Goal: Task Accomplishment & Management: Complete application form

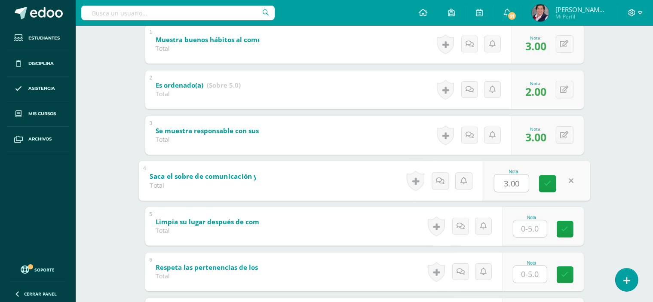
scroll to position [215, 0]
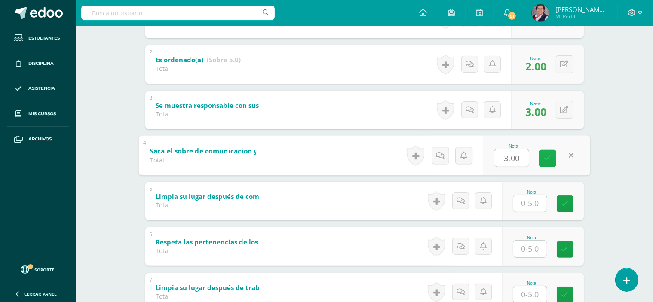
click at [550, 160] on icon at bounding box center [548, 158] width 8 height 7
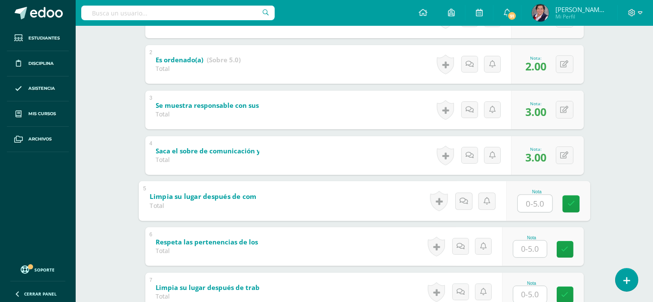
click at [541, 204] on input "text" at bounding box center [535, 203] width 34 height 17
type input "3"
click at [571, 202] on icon at bounding box center [571, 203] width 8 height 7
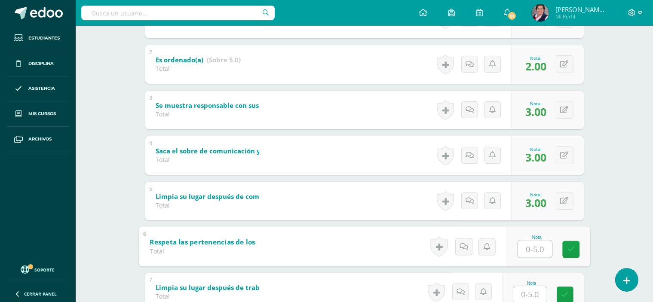
click at [533, 251] on input "text" at bounding box center [535, 248] width 34 height 17
type input "5"
click at [572, 246] on icon at bounding box center [571, 249] width 8 height 7
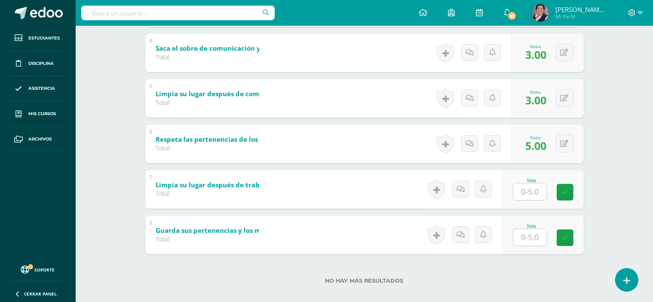
scroll to position [327, 0]
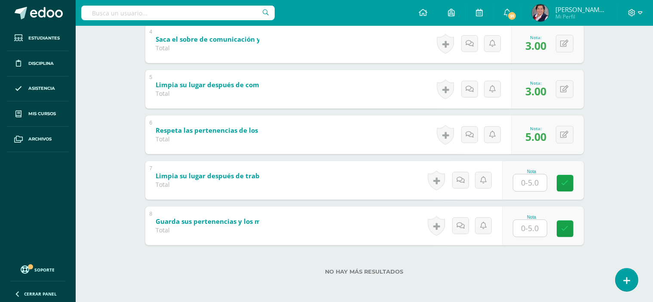
click at [538, 181] on input "text" at bounding box center [531, 183] width 34 height 17
type input "3"
click at [576, 178] on link at bounding box center [571, 183] width 17 height 17
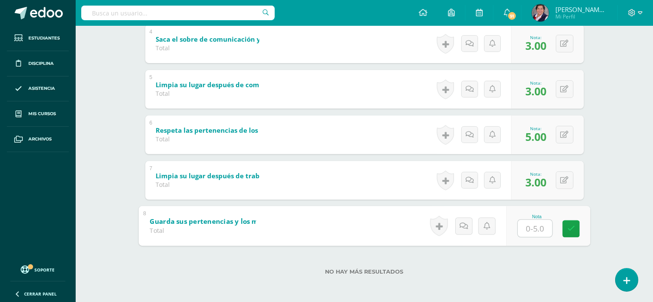
click at [536, 228] on input "text" at bounding box center [535, 228] width 34 height 17
type input "3"
click at [571, 227] on icon at bounding box center [571, 228] width 8 height 7
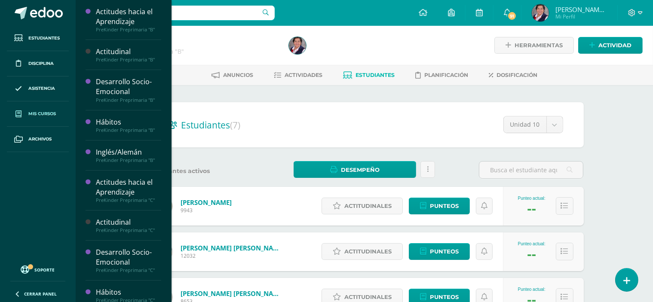
click at [34, 111] on span "Mis cursos" at bounding box center [42, 114] width 28 height 7
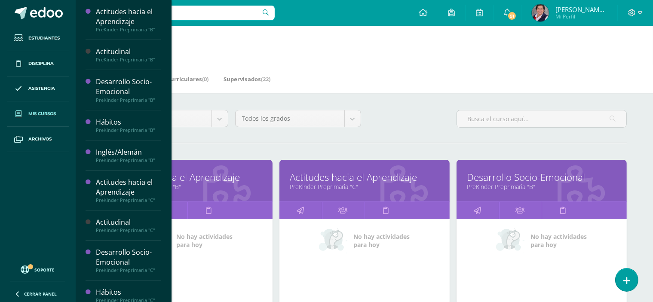
click at [46, 112] on span "Mis cursos" at bounding box center [42, 114] width 28 height 7
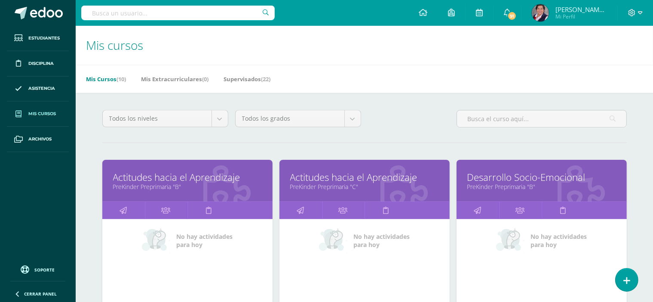
click at [46, 112] on span "Mis cursos" at bounding box center [42, 114] width 28 height 7
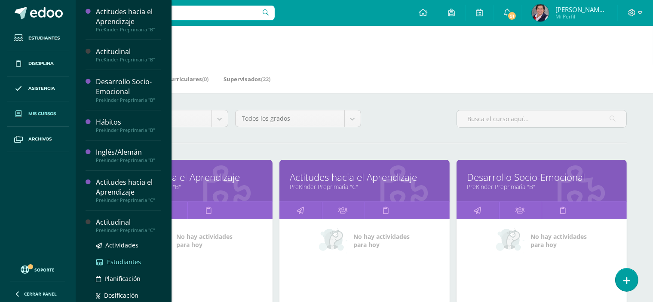
click at [131, 261] on span "Estudiantes" at bounding box center [124, 262] width 34 height 8
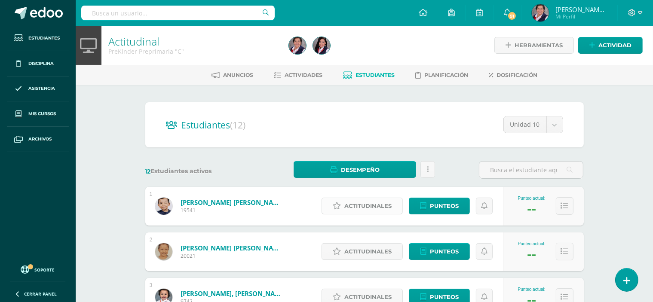
click at [378, 204] on span "Actitudinales" at bounding box center [368, 206] width 47 height 16
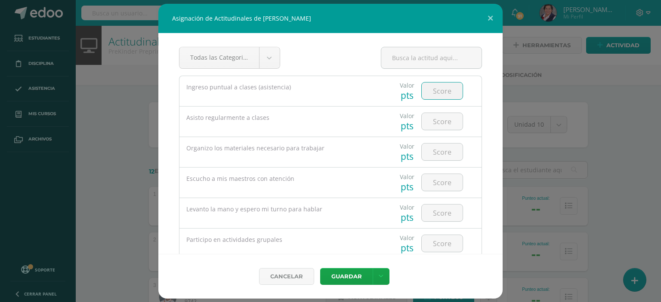
click at [440, 92] on input "number" at bounding box center [442, 91] width 41 height 17
type input "4"
click at [436, 120] on input "number" at bounding box center [442, 121] width 41 height 17
type input "3"
click at [436, 157] on input "number" at bounding box center [442, 152] width 41 height 17
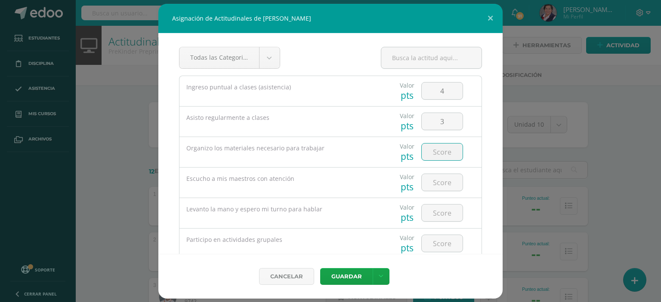
click at [440, 153] on input "number" at bounding box center [442, 152] width 41 height 17
type input "4"
click at [444, 178] on input "number" at bounding box center [442, 182] width 41 height 17
type input "3"
type input "4"
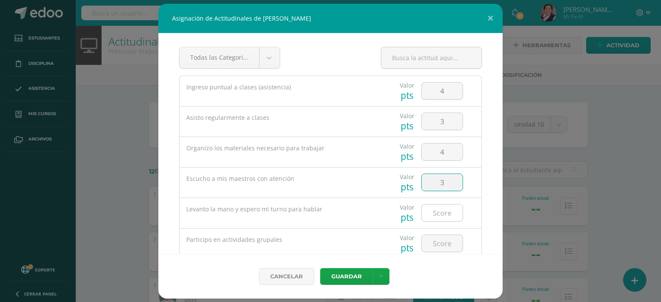
type input "3"
click at [437, 213] on input "number" at bounding box center [442, 213] width 41 height 17
type input "3"
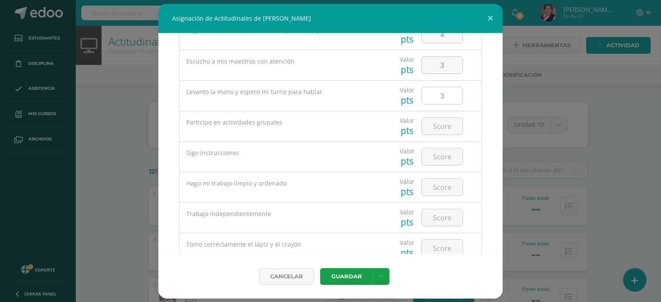
scroll to position [129, 0]
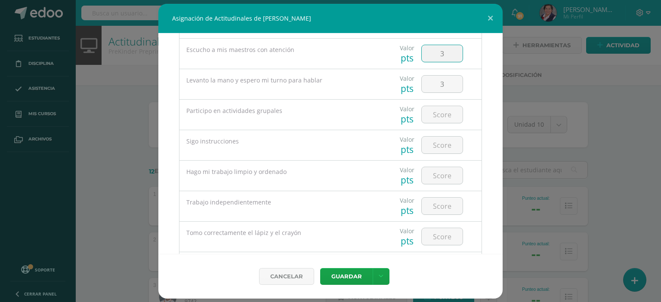
click at [439, 52] on input "3" at bounding box center [442, 53] width 41 height 17
type input "4"
click at [445, 115] on input "number" at bounding box center [442, 114] width 41 height 17
type input "4"
click at [447, 146] on input "number" at bounding box center [442, 145] width 41 height 17
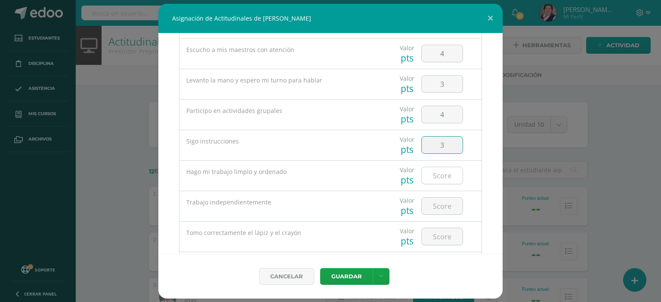
type input "3"
click at [445, 172] on input "number" at bounding box center [442, 175] width 41 height 17
type input "4"
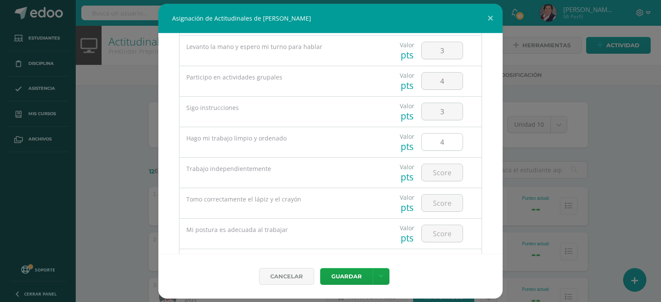
scroll to position [172, 0]
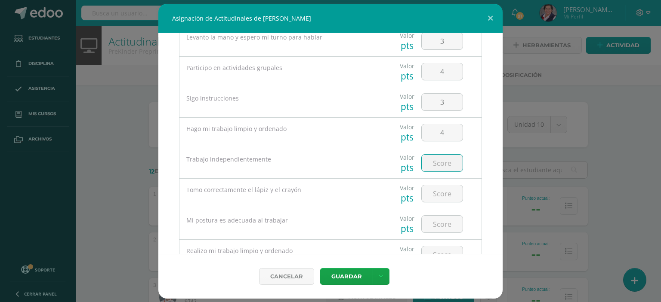
click at [435, 157] on input "number" at bounding box center [442, 163] width 41 height 17
type input "3"
click at [438, 192] on input "number" at bounding box center [442, 193] width 41 height 17
type input "3"
click at [440, 220] on input "number" at bounding box center [442, 224] width 41 height 17
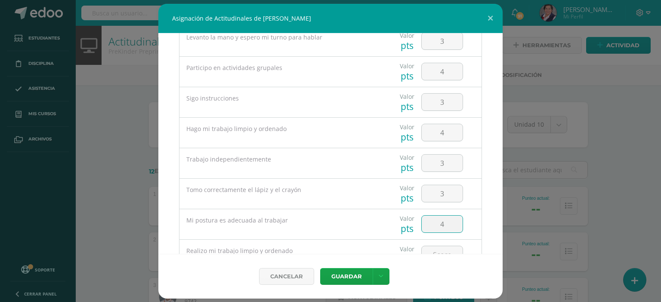
type input "4"
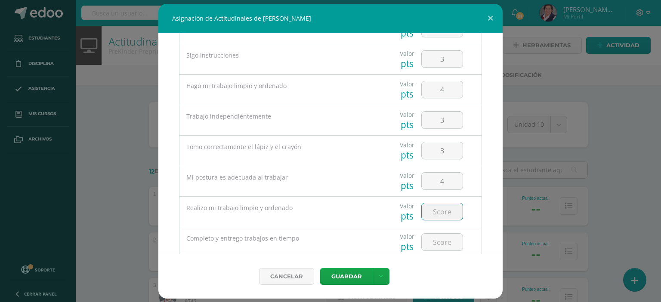
click at [427, 213] on input "number" at bounding box center [442, 211] width 41 height 17
type input "4"
click at [439, 244] on input "number" at bounding box center [442, 242] width 41 height 17
type input "3"
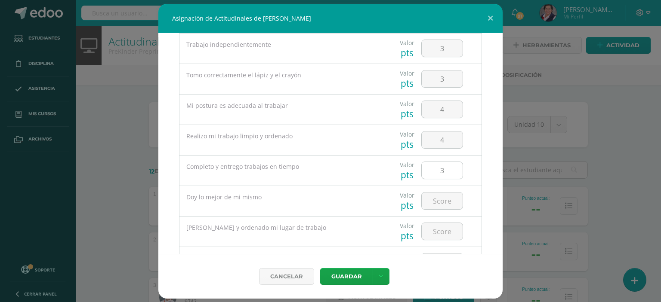
scroll to position [301, 0]
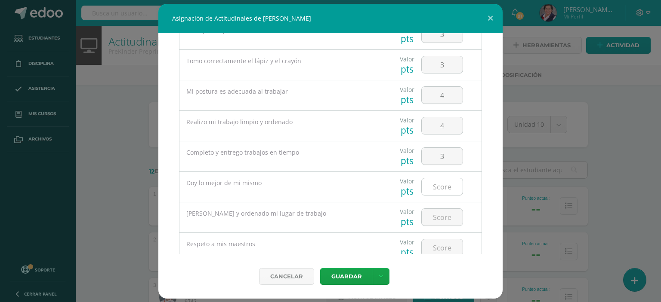
click at [444, 184] on input "number" at bounding box center [442, 187] width 41 height 17
type input "4"
click at [444, 213] on input "number" at bounding box center [442, 217] width 41 height 17
type input "4"
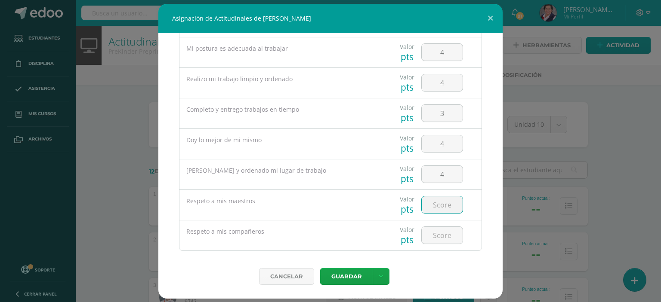
click at [442, 204] on input "number" at bounding box center [442, 205] width 41 height 17
type input "5"
click at [441, 239] on input "number" at bounding box center [442, 235] width 41 height 17
type input "5"
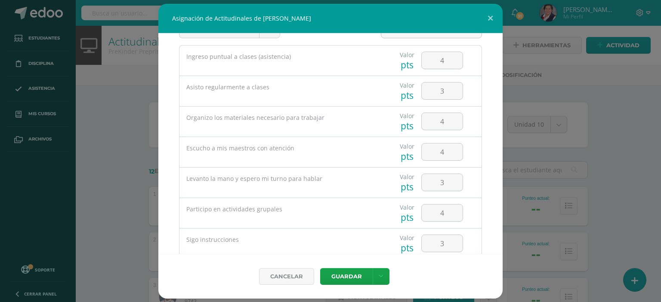
scroll to position [0, 0]
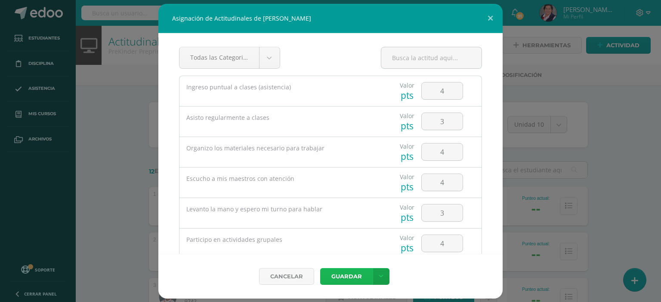
click at [355, 273] on button "Guardar" at bounding box center [346, 276] width 52 height 17
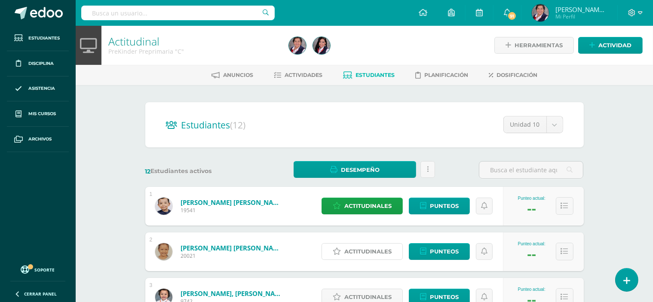
click at [369, 250] on span "Actitudinales" at bounding box center [368, 252] width 47 height 16
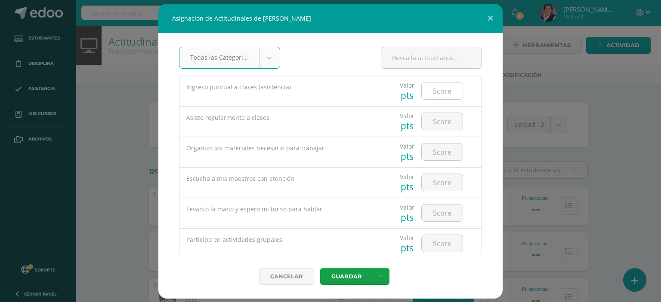
click at [442, 90] on input "number" at bounding box center [442, 91] width 41 height 17
type input "5"
click at [449, 123] on input "number" at bounding box center [442, 121] width 41 height 17
type input "5"
click at [444, 155] on input "number" at bounding box center [442, 152] width 41 height 17
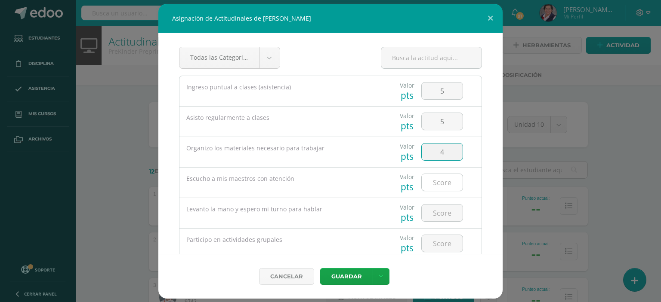
type input "4"
click at [442, 183] on input "number" at bounding box center [442, 182] width 41 height 17
type input "4"
click at [442, 211] on input "number" at bounding box center [442, 213] width 41 height 17
type input "3"
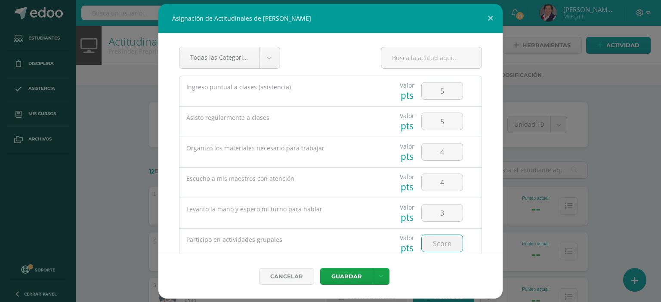
click at [442, 241] on input "number" at bounding box center [442, 243] width 41 height 17
type input "5"
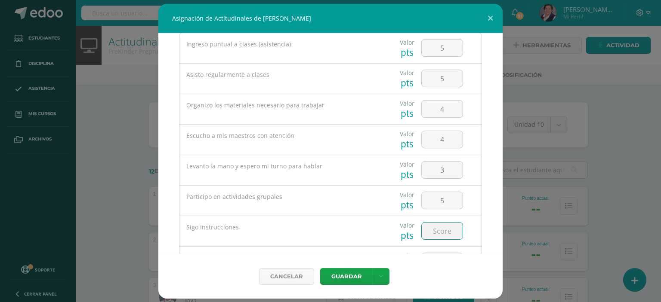
click at [442, 231] on input "number" at bounding box center [442, 231] width 41 height 17
type input "4"
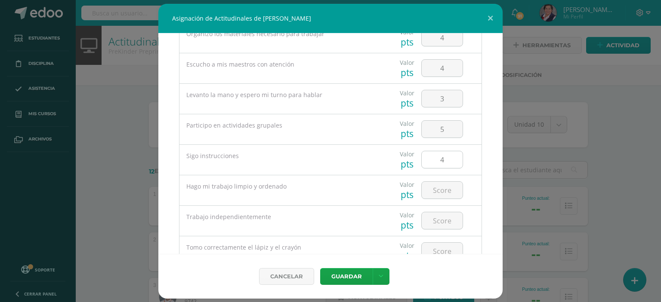
scroll to position [129, 0]
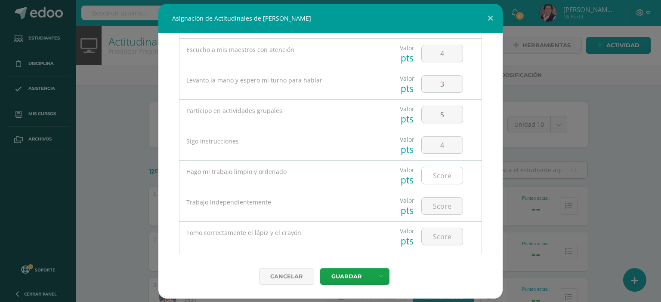
click at [453, 173] on input "number" at bounding box center [442, 175] width 41 height 17
type input "3"
click at [438, 209] on input "number" at bounding box center [442, 206] width 41 height 17
type input "5"
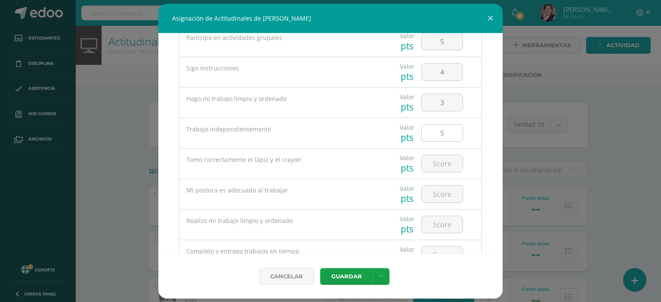
scroll to position [215, 0]
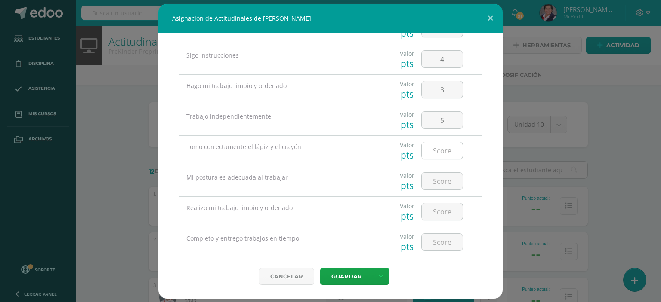
click at [437, 147] on input "number" at bounding box center [442, 150] width 41 height 17
type input "3"
click at [439, 182] on input "number" at bounding box center [442, 181] width 41 height 17
type input "4"
click at [447, 212] on input "number" at bounding box center [442, 211] width 41 height 17
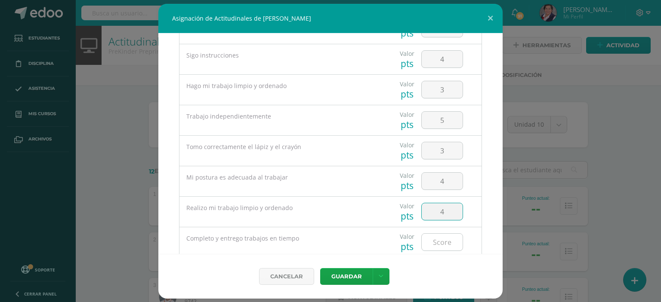
type input "4"
click at [443, 237] on input "number" at bounding box center [442, 242] width 41 height 17
type input "4"
click at [442, 90] on input "3" at bounding box center [442, 89] width 41 height 17
type input "4"
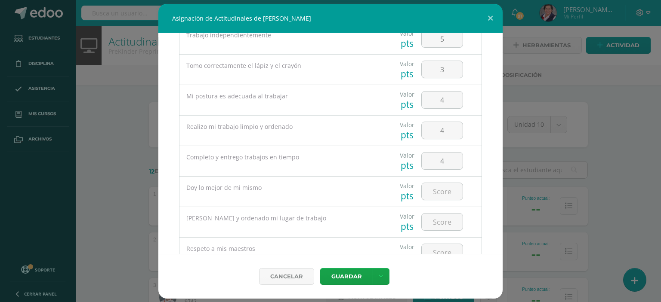
scroll to position [301, 0]
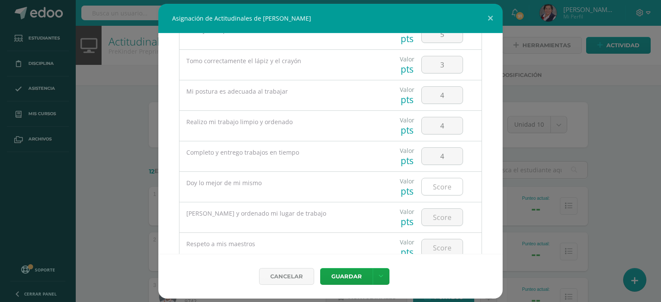
click at [440, 179] on input "number" at bounding box center [442, 187] width 41 height 17
type input "4"
click at [430, 216] on input "number" at bounding box center [442, 217] width 41 height 17
type input "4"
click at [436, 246] on input "number" at bounding box center [442, 248] width 41 height 17
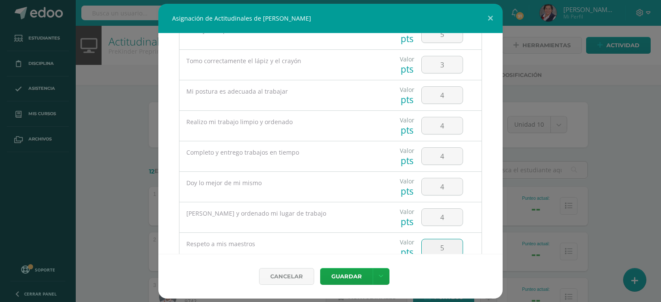
type input "5"
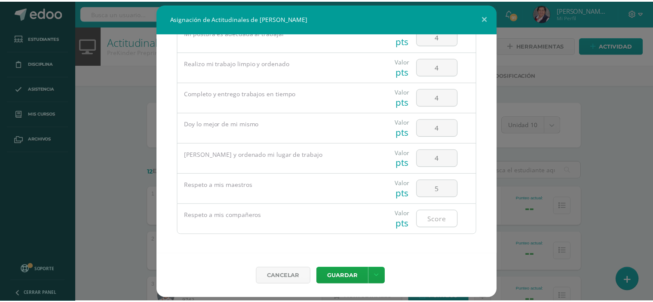
scroll to position [361, 0]
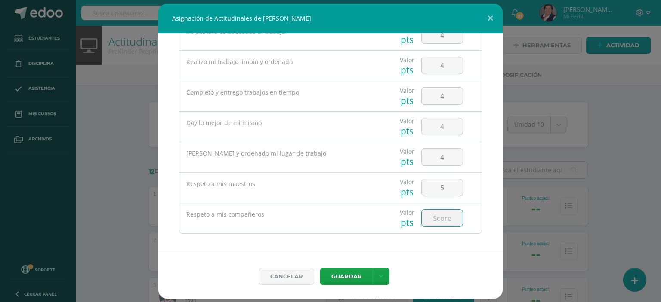
click at [432, 216] on input "number" at bounding box center [442, 218] width 41 height 17
type input "5"
click at [358, 270] on button "Guardar" at bounding box center [346, 276] width 52 height 17
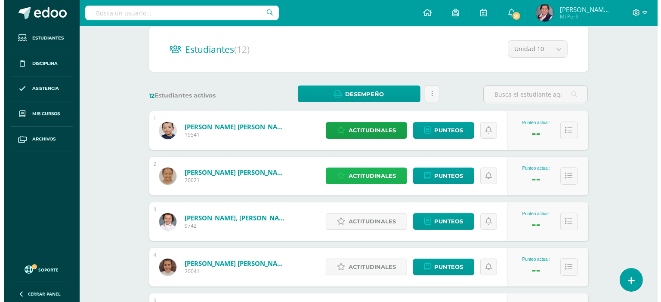
scroll to position [129, 0]
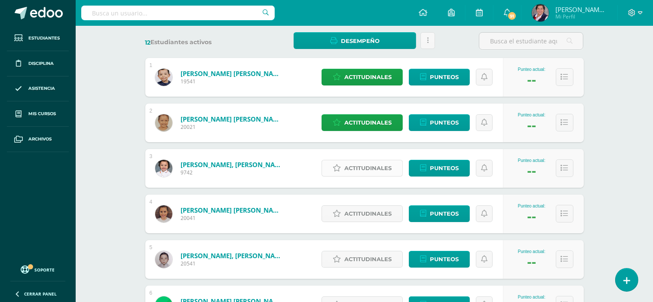
click at [375, 164] on span "Actitudinales" at bounding box center [368, 168] width 47 height 16
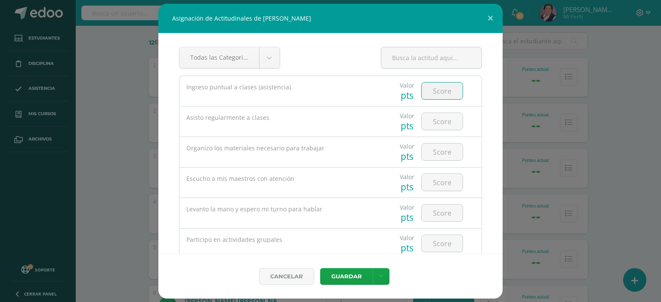
click at [443, 89] on input "number" at bounding box center [442, 91] width 41 height 17
type input "5"
click at [441, 123] on input "number" at bounding box center [442, 121] width 41 height 17
type input "3"
click at [435, 148] on input "number" at bounding box center [442, 152] width 41 height 17
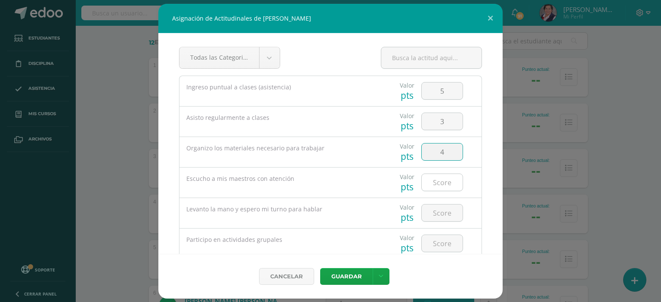
type input "4"
click at [441, 182] on input "number" at bounding box center [442, 182] width 41 height 17
type input "4"
click at [436, 207] on input "number" at bounding box center [442, 213] width 41 height 17
type input "4"
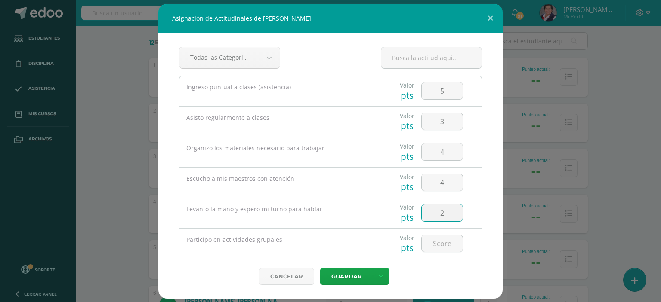
type input "2"
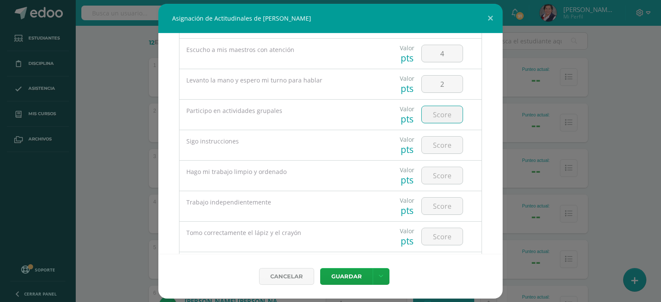
click at [442, 114] on input "number" at bounding box center [442, 114] width 41 height 17
type input "5"
click at [443, 143] on input "number" at bounding box center [442, 145] width 41 height 17
type input "4"
click at [436, 174] on input "number" at bounding box center [442, 175] width 41 height 17
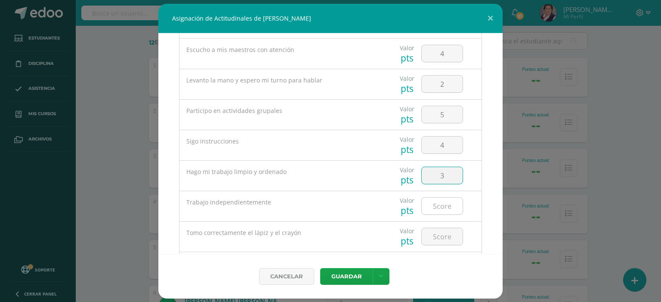
type input "3"
click at [435, 204] on input "number" at bounding box center [442, 206] width 41 height 17
type input "5"
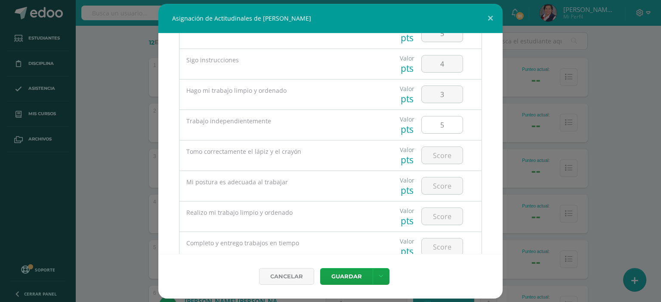
scroll to position [215, 0]
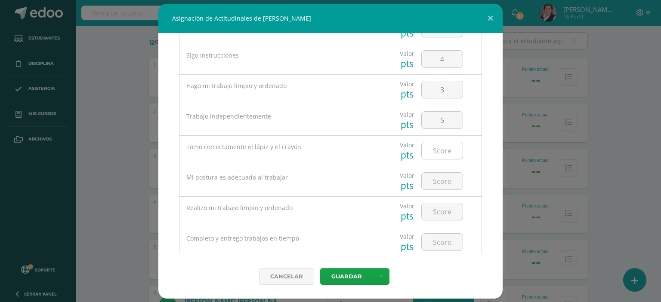
click at [438, 153] on input "number" at bounding box center [442, 150] width 41 height 17
type input "3"
click at [435, 182] on input "number" at bounding box center [442, 181] width 41 height 17
type input "3"
click at [437, 207] on input "number" at bounding box center [442, 211] width 41 height 17
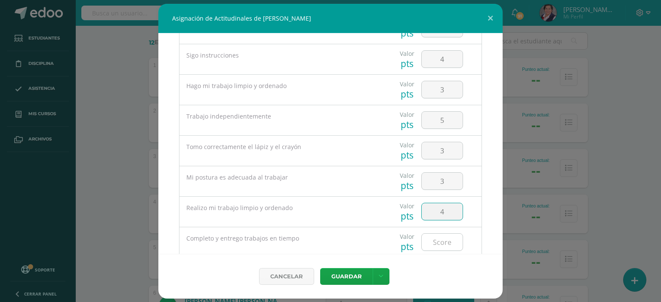
type input "4"
click at [436, 238] on input "number" at bounding box center [442, 242] width 41 height 17
type input "4"
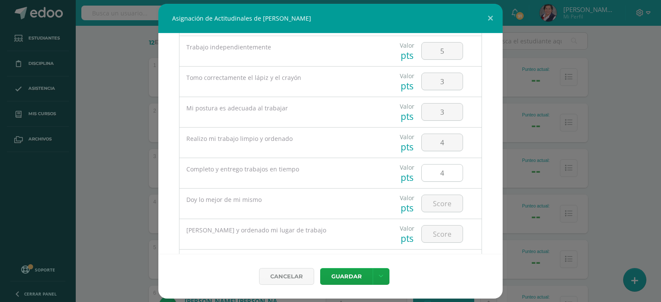
scroll to position [301, 0]
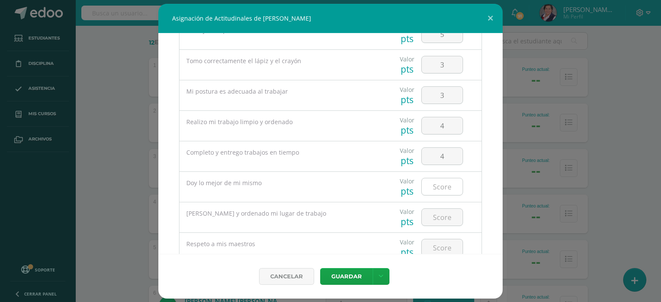
click at [432, 186] on input "number" at bounding box center [442, 187] width 41 height 17
type input "4"
click at [434, 215] on input "number" at bounding box center [442, 217] width 41 height 17
type input "4"
click at [437, 246] on input "number" at bounding box center [442, 248] width 41 height 17
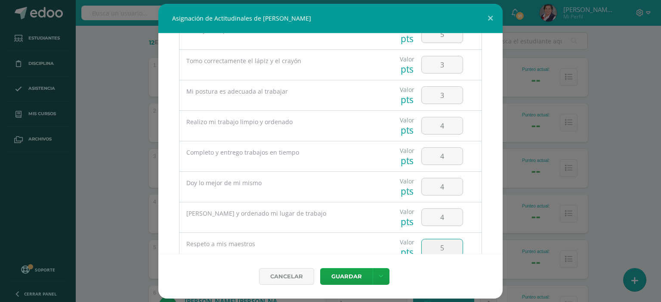
type input "5"
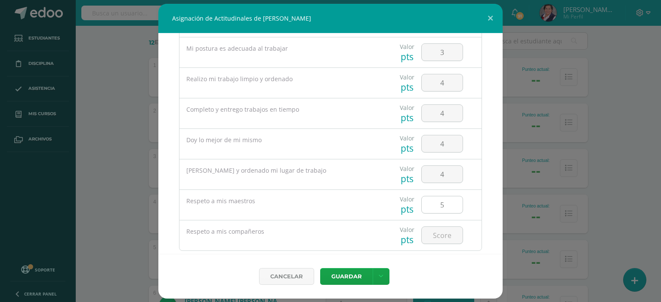
scroll to position [361, 0]
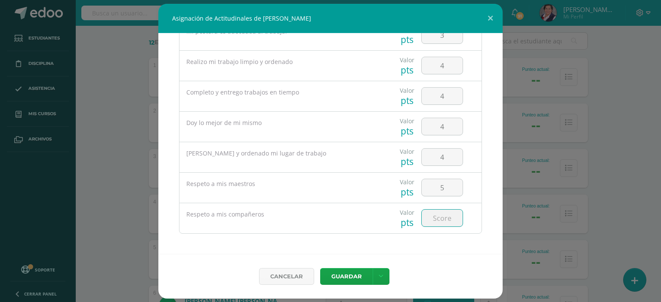
click at [437, 217] on input "number" at bounding box center [442, 218] width 41 height 17
type input "5"
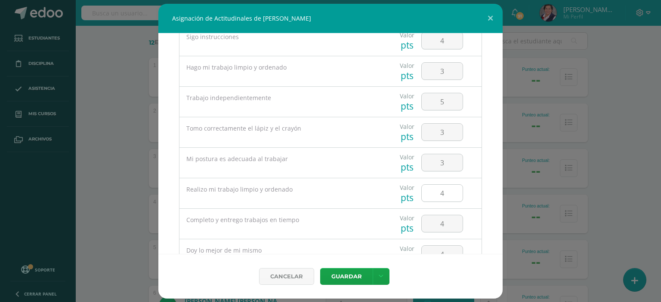
scroll to position [232, 0]
click at [440, 72] on input "3" at bounding box center [442, 72] width 41 height 17
type input "4"
click at [345, 275] on button "Guardar" at bounding box center [346, 276] width 52 height 17
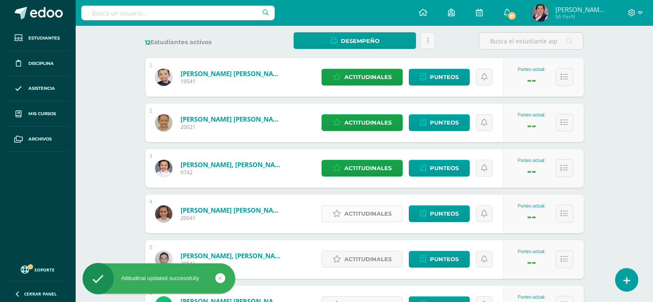
click at [371, 212] on span "Actitudinales" at bounding box center [368, 214] width 47 height 16
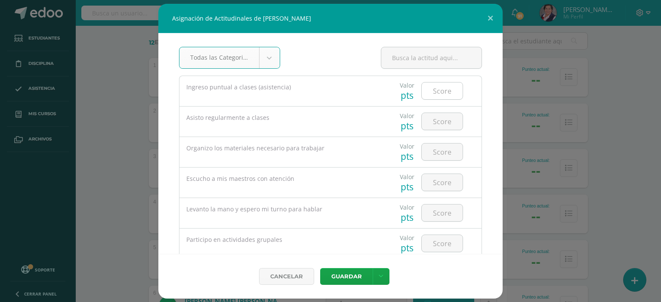
click at [444, 91] on input "number" at bounding box center [442, 91] width 41 height 17
type input "4"
click at [437, 121] on input "number" at bounding box center [442, 121] width 41 height 17
type input "4"
click at [439, 149] on input "number" at bounding box center [442, 152] width 41 height 17
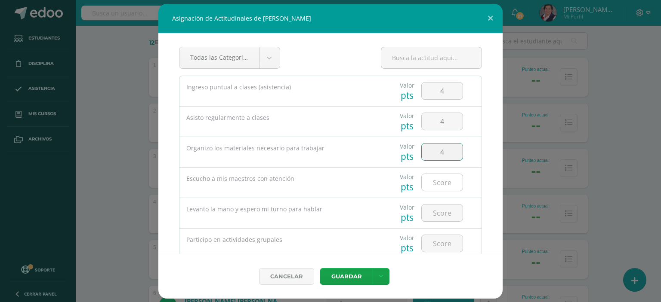
type input "4"
click at [440, 179] on input "number" at bounding box center [442, 182] width 41 height 17
type input "4"
click at [440, 214] on input "number" at bounding box center [442, 213] width 41 height 17
type input "2"
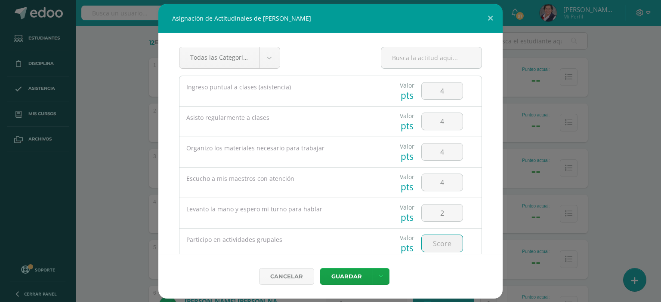
click at [441, 240] on input "number" at bounding box center [442, 243] width 41 height 17
type input "5"
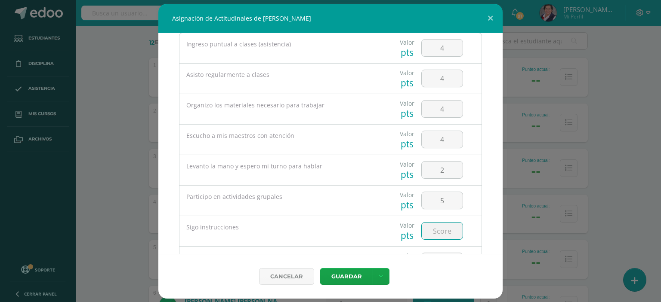
click at [443, 229] on input "number" at bounding box center [442, 231] width 41 height 17
type input "4"
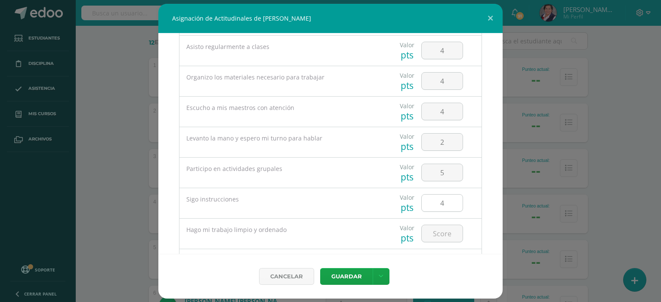
scroll to position [86, 0]
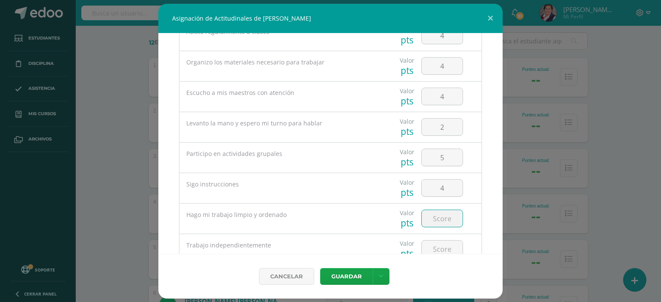
click at [440, 219] on input "number" at bounding box center [442, 218] width 41 height 17
type input "4"
click at [443, 246] on input "number" at bounding box center [442, 249] width 41 height 17
type input "5"
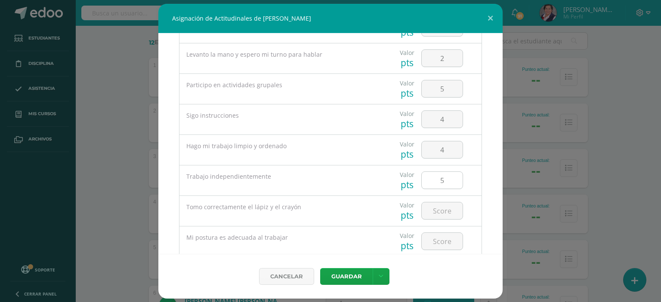
scroll to position [172, 0]
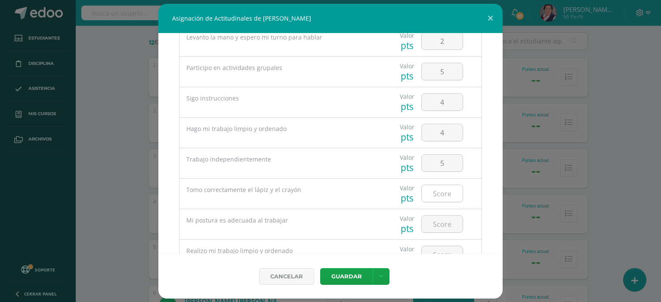
click at [434, 194] on input "number" at bounding box center [442, 193] width 41 height 17
type input "4"
type input "3"
click at [443, 223] on input "number" at bounding box center [442, 224] width 41 height 17
type input "4"
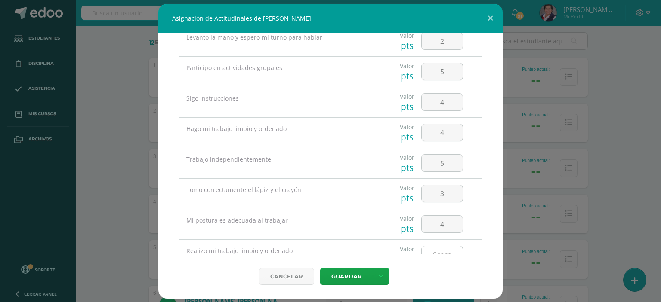
scroll to position [215, 0]
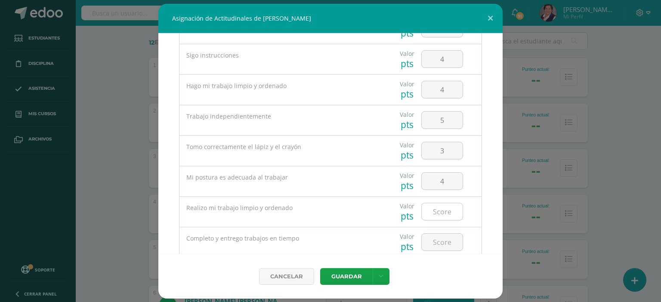
click at [433, 208] on input "number" at bounding box center [442, 211] width 41 height 17
type input "4"
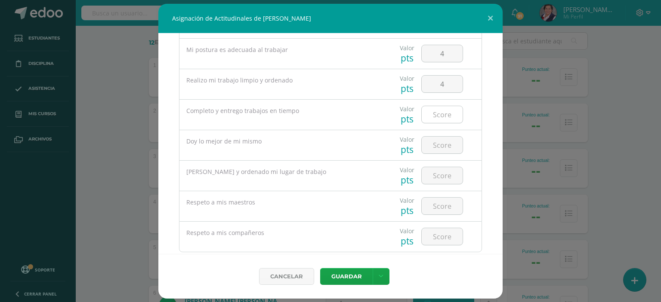
scroll to position [344, 0]
click at [445, 114] on input "number" at bounding box center [442, 113] width 41 height 17
type input "3"
click at [437, 140] on input "number" at bounding box center [442, 143] width 41 height 17
type input "4"
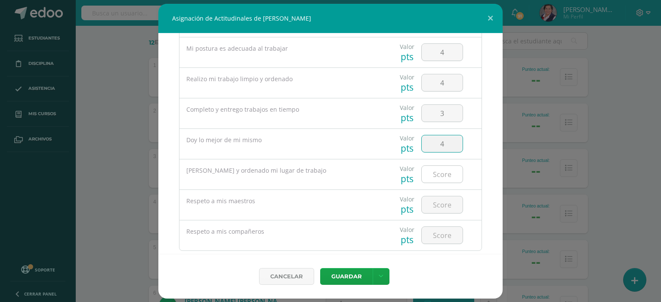
click at [445, 176] on input "number" at bounding box center [442, 174] width 41 height 17
type input "4"
click at [440, 200] on input "number" at bounding box center [442, 205] width 41 height 17
type input "5"
click at [443, 228] on input "number" at bounding box center [442, 235] width 41 height 17
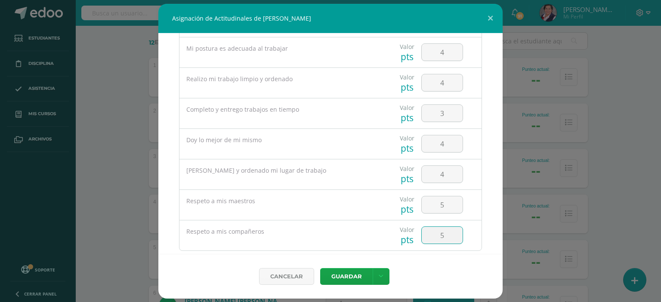
type input "5"
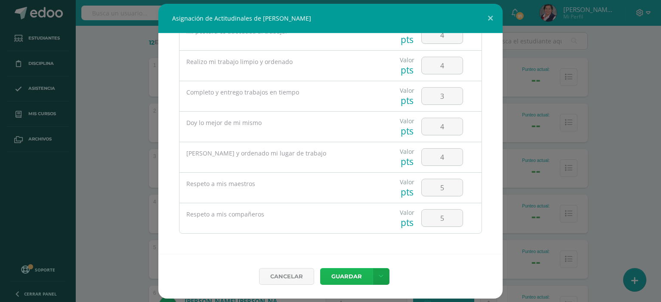
click at [336, 276] on button "Guardar" at bounding box center [346, 276] width 52 height 17
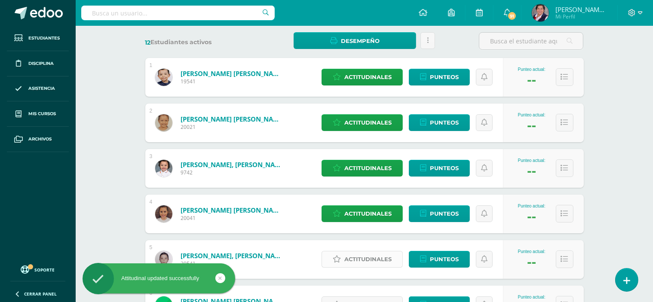
click at [380, 259] on span "Actitudinales" at bounding box center [368, 260] width 47 height 16
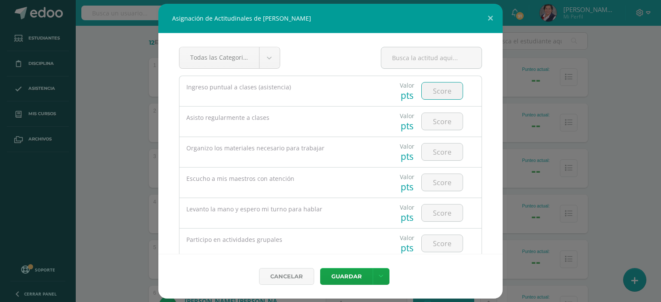
click at [434, 91] on input "number" at bounding box center [442, 91] width 41 height 17
type input "3"
click at [443, 124] on input "number" at bounding box center [442, 121] width 41 height 17
type input "2"
click at [437, 153] on input "number" at bounding box center [442, 152] width 41 height 17
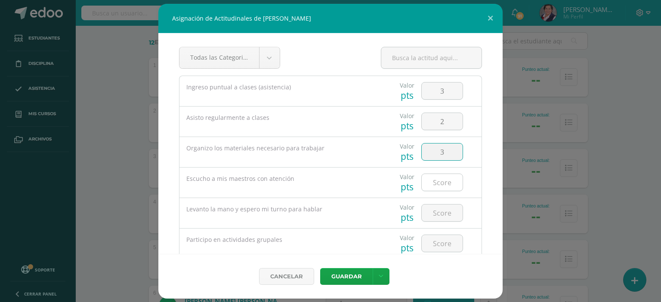
type input "3"
click at [440, 179] on input "number" at bounding box center [442, 182] width 41 height 17
type input "3"
click at [442, 213] on input "number" at bounding box center [442, 213] width 41 height 17
type input "3"
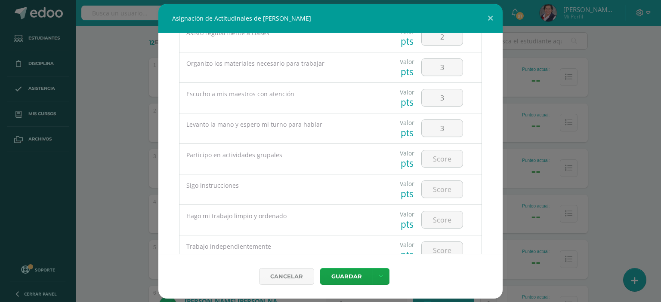
scroll to position [86, 0]
click at [440, 162] on input "number" at bounding box center [442, 157] width 41 height 17
type input "4"
click at [442, 182] on input "number" at bounding box center [442, 188] width 41 height 17
type input "3"
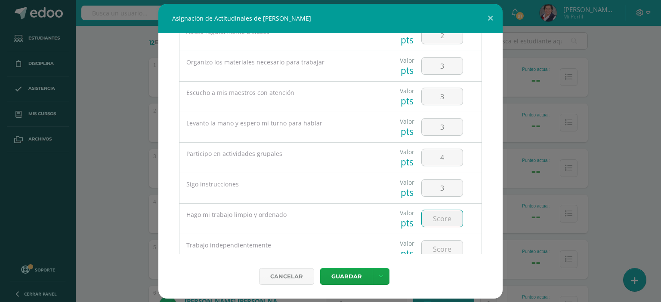
click at [441, 213] on input "number" at bounding box center [442, 218] width 41 height 17
type input "2"
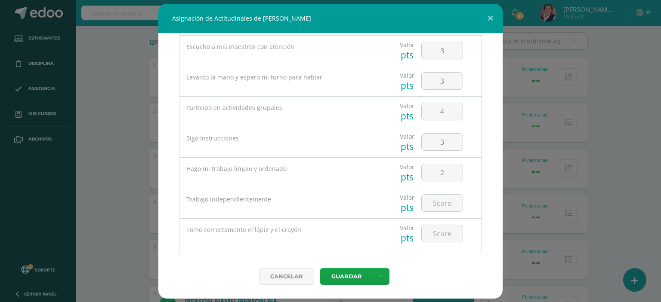
scroll to position [172, 0]
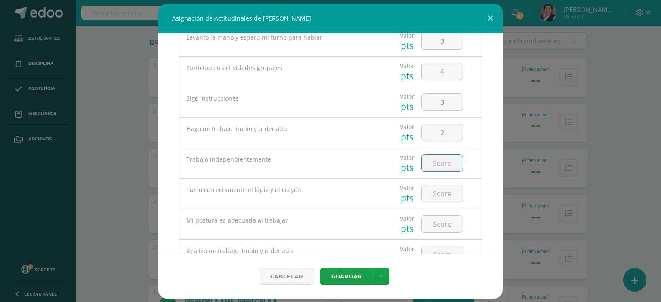
click at [446, 164] on input "number" at bounding box center [442, 163] width 41 height 17
type input "3"
click at [440, 189] on input "number" at bounding box center [442, 193] width 41 height 17
type input "3"
click at [444, 221] on input "number" at bounding box center [442, 224] width 41 height 17
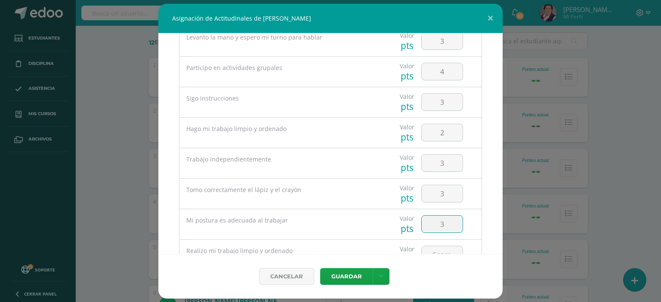
type input "3"
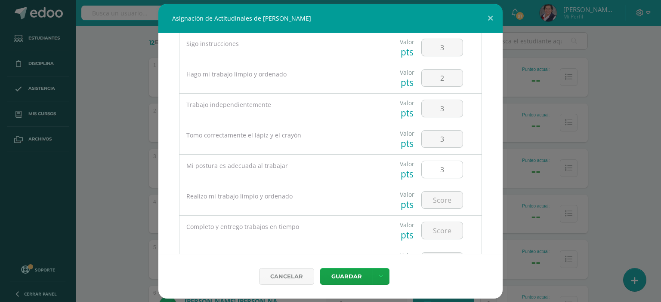
scroll to position [258, 0]
click at [437, 167] on input "number" at bounding box center [442, 168] width 41 height 17
type input "3"
click at [437, 194] on input "number" at bounding box center [442, 199] width 41 height 17
type input "2"
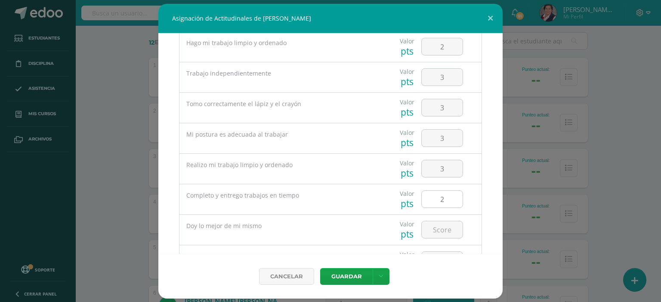
scroll to position [301, 0]
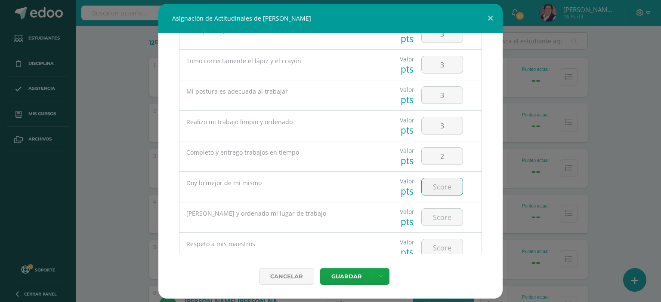
click at [435, 186] on input "number" at bounding box center [442, 187] width 41 height 17
type input "1"
click at [443, 215] on input "number" at bounding box center [442, 217] width 41 height 17
type input "3"
click at [435, 242] on input "number" at bounding box center [442, 248] width 41 height 17
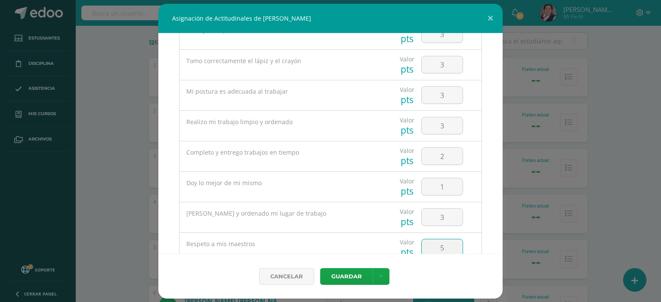
type input "5"
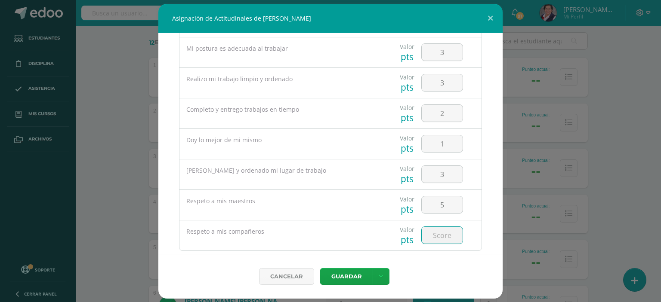
click at [437, 234] on input "number" at bounding box center [442, 235] width 41 height 17
type input "3"
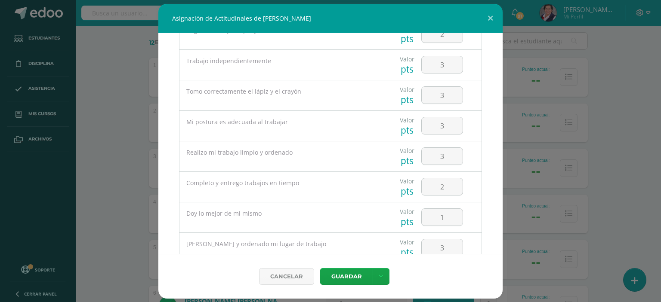
scroll to position [215, 0]
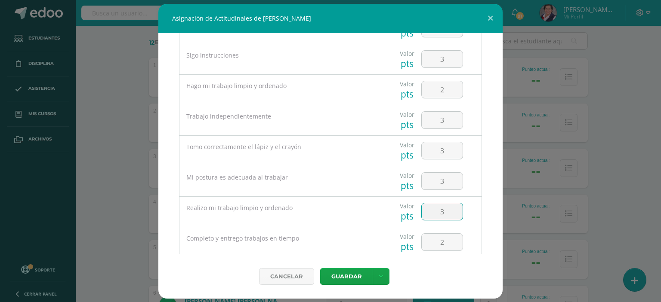
click at [447, 209] on input "3" at bounding box center [442, 211] width 41 height 17
type input "2"
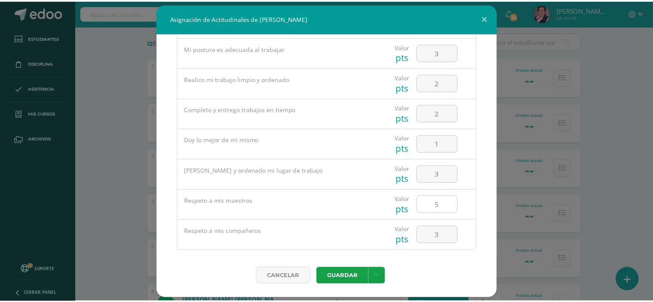
scroll to position [361, 0]
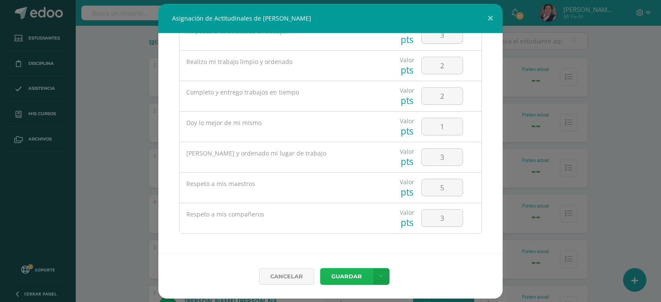
click at [360, 272] on button "Guardar" at bounding box center [346, 276] width 52 height 17
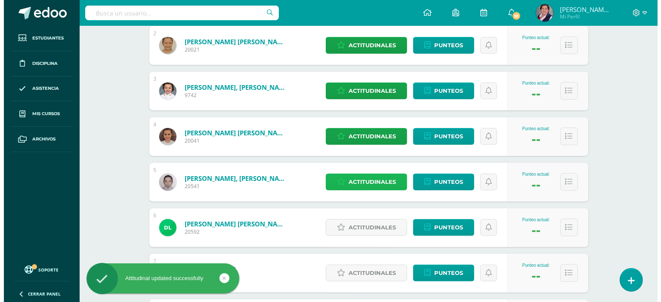
scroll to position [215, 0]
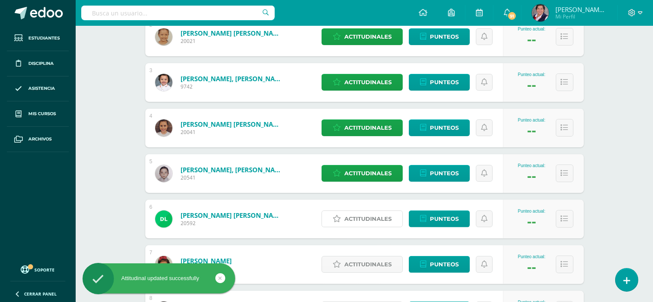
click at [373, 214] on span "Actitudinales" at bounding box center [368, 219] width 47 height 16
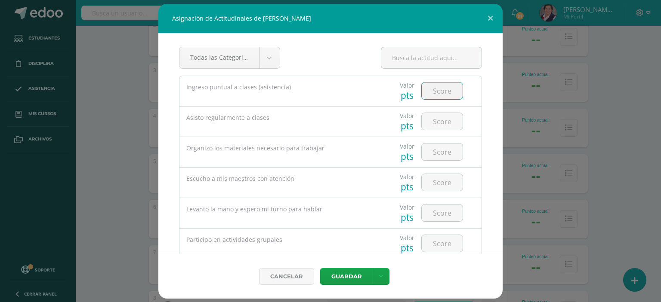
click at [439, 86] on input "number" at bounding box center [442, 91] width 41 height 17
click at [438, 87] on input "number" at bounding box center [442, 91] width 41 height 17
type input "5"
drag, startPoint x: 439, startPoint y: 125, endPoint x: 438, endPoint y: 134, distance: 9.1
click at [438, 134] on div at bounding box center [442, 122] width 49 height 30
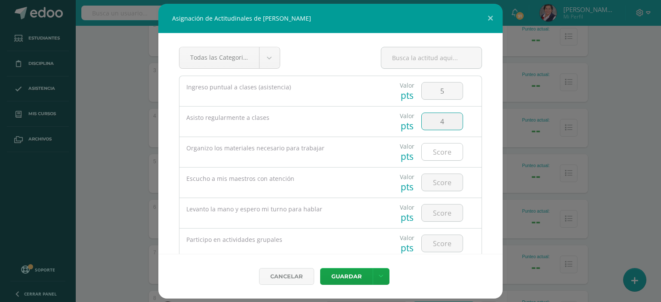
type input "4"
click at [437, 152] on input "number" at bounding box center [442, 152] width 41 height 17
type input "4"
click at [437, 185] on input "number" at bounding box center [442, 182] width 41 height 17
type input "5"
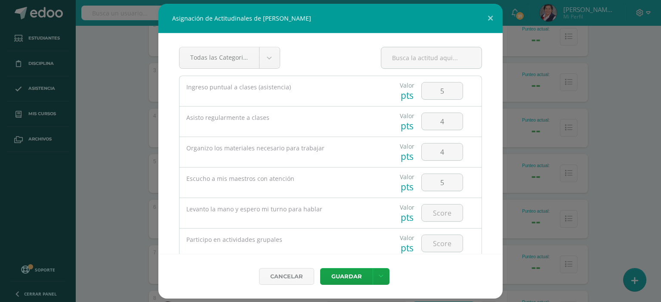
scroll to position [43, 0]
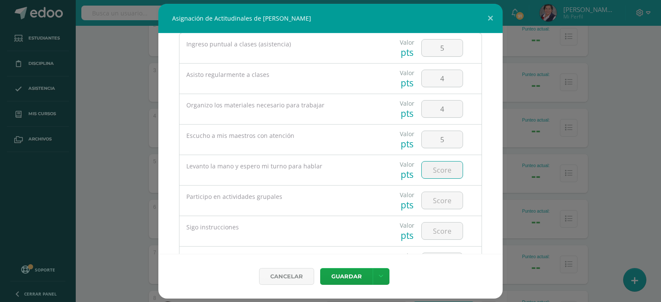
click at [447, 166] on input "number" at bounding box center [442, 170] width 41 height 17
type input "3"
click at [442, 197] on input "number" at bounding box center [442, 200] width 41 height 17
type input "5"
click at [443, 234] on input "number" at bounding box center [442, 231] width 41 height 17
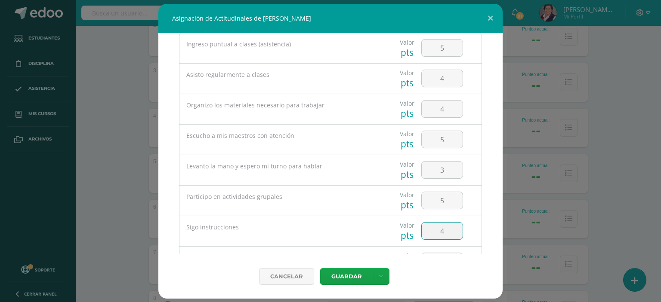
type input "4"
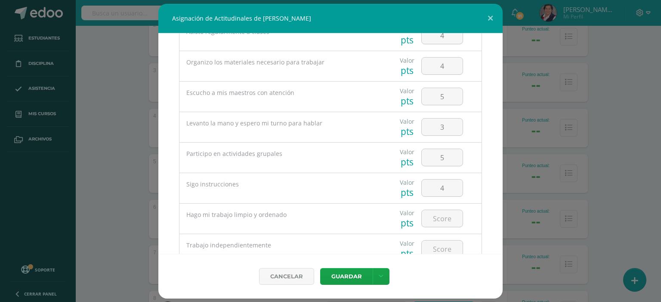
click at [448, 230] on div at bounding box center [442, 219] width 49 height 30
click at [443, 223] on input "number" at bounding box center [442, 218] width 41 height 17
type input "4"
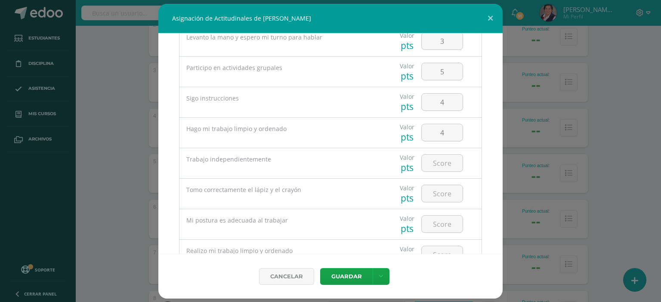
scroll to position [215, 0]
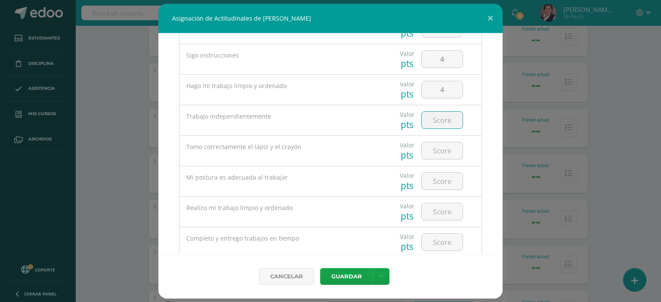
click at [446, 118] on input "number" at bounding box center [442, 120] width 41 height 17
click at [445, 112] on input "number" at bounding box center [442, 120] width 41 height 17
type input "4"
click at [442, 144] on input "number" at bounding box center [442, 150] width 41 height 17
type input "3"
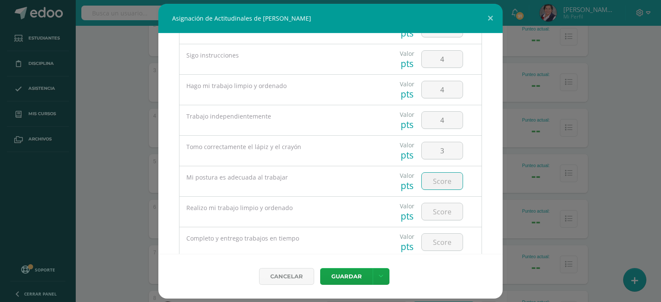
click at [442, 177] on input "number" at bounding box center [442, 181] width 41 height 17
type input "3"
click at [441, 209] on input "number" at bounding box center [442, 211] width 41 height 17
type input "3"
click at [446, 88] on input "4" at bounding box center [442, 89] width 41 height 17
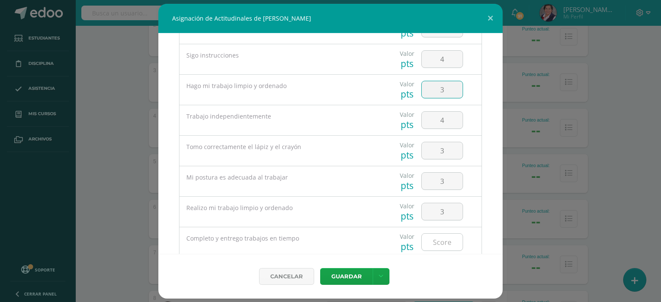
type input "3"
click at [449, 241] on input "number" at bounding box center [442, 242] width 41 height 17
type input "2"
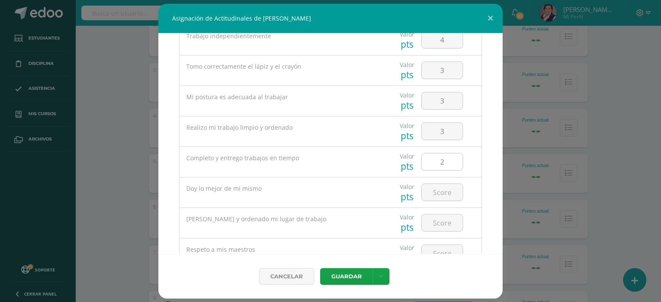
scroll to position [301, 0]
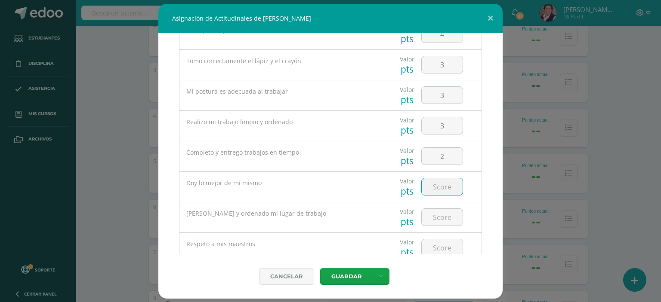
click at [453, 189] on input "number" at bounding box center [442, 187] width 41 height 17
type input "3"
click at [452, 216] on input "number" at bounding box center [442, 217] width 41 height 17
type input "3"
click at [446, 248] on input "number" at bounding box center [442, 248] width 41 height 17
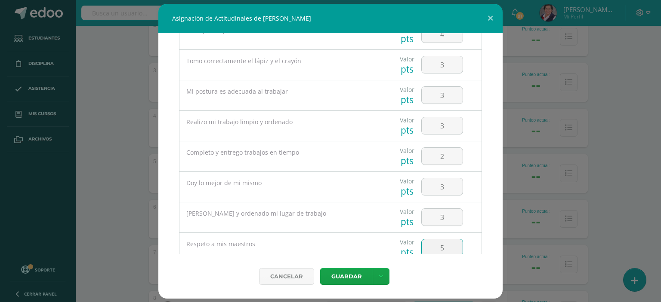
type input "5"
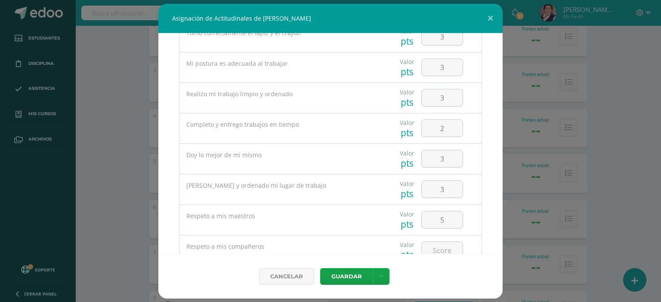
scroll to position [344, 0]
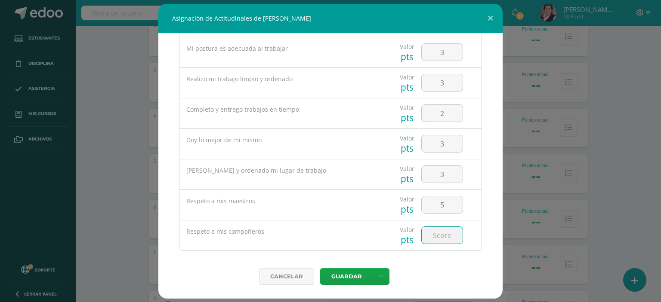
click at [449, 235] on input "number" at bounding box center [442, 235] width 41 height 17
type input "5"
click at [333, 273] on button "Guardar" at bounding box center [346, 276] width 52 height 17
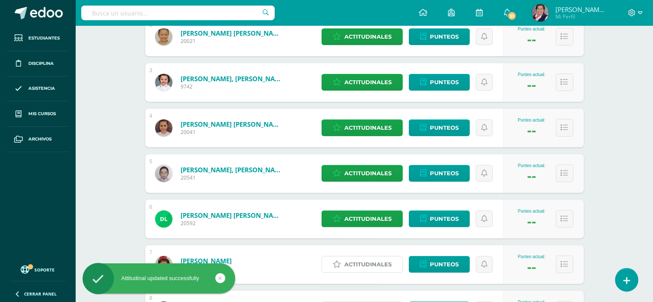
click at [345, 260] on link "Actitudinales" at bounding box center [362, 264] width 81 height 17
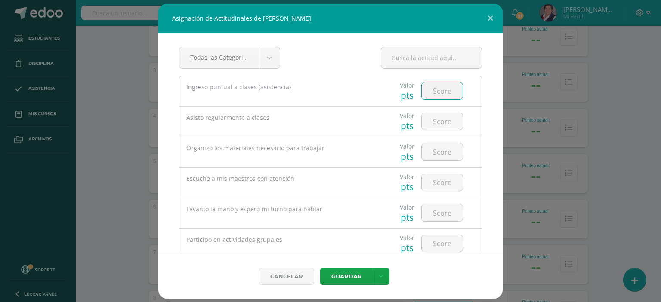
click at [451, 91] on input "number" at bounding box center [442, 91] width 41 height 17
type input "5"
click at [450, 126] on input "number" at bounding box center [442, 121] width 41 height 17
type input "4"
click at [435, 149] on input "number" at bounding box center [442, 152] width 41 height 17
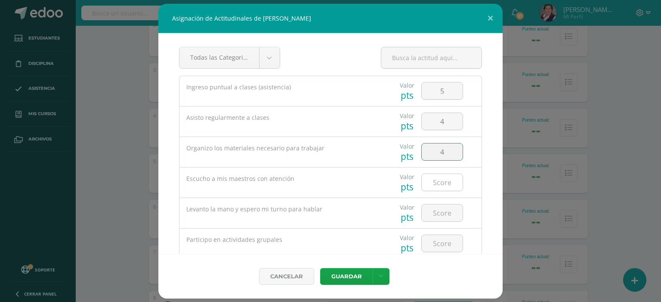
type input "4"
click at [440, 180] on input "number" at bounding box center [442, 182] width 41 height 17
type input "4"
click at [437, 209] on input "number" at bounding box center [442, 213] width 41 height 17
type input "3"
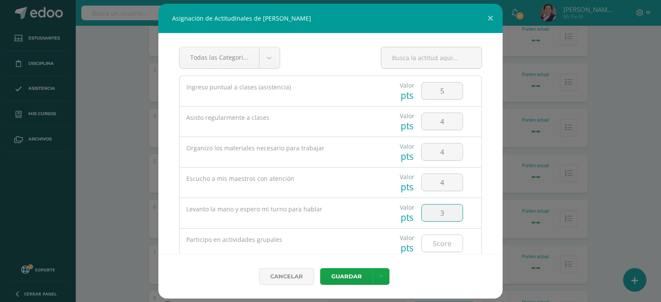
click at [441, 243] on input "number" at bounding box center [442, 243] width 41 height 17
type input "5"
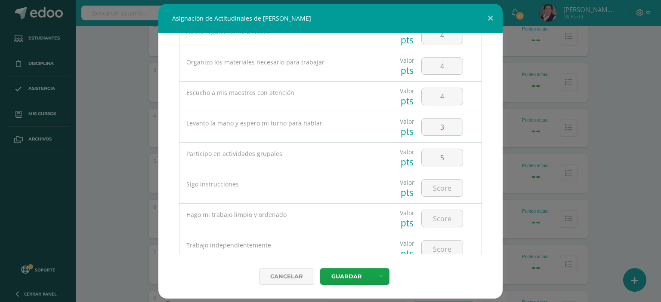
scroll to position [129, 0]
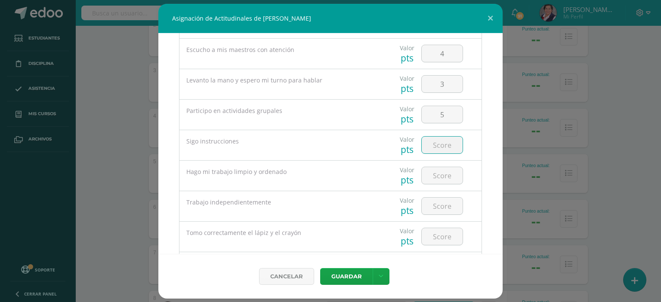
click at [438, 145] on input "number" at bounding box center [442, 145] width 41 height 17
type input "4"
click at [439, 172] on input "number" at bounding box center [442, 175] width 41 height 17
type input "4"
click at [434, 204] on input "number" at bounding box center [442, 206] width 41 height 17
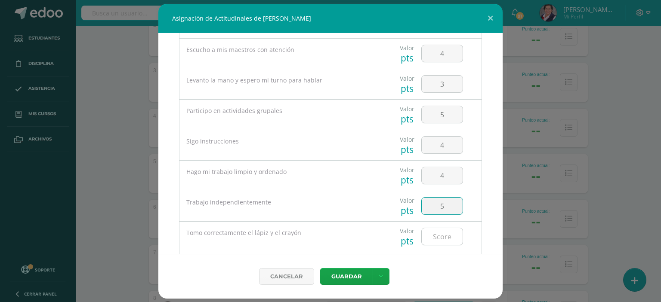
type input "5"
drag, startPoint x: 439, startPoint y: 240, endPoint x: 445, endPoint y: 240, distance: 6.5
click at [442, 240] on input "number" at bounding box center [442, 236] width 41 height 17
type input "3"
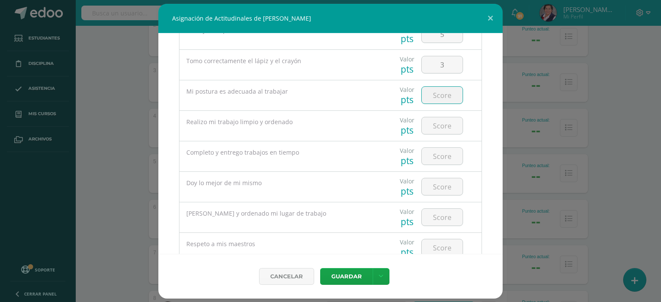
click at [447, 91] on input "number" at bounding box center [442, 95] width 41 height 17
type input "5"
click at [442, 126] on input "number" at bounding box center [442, 125] width 41 height 17
type input "4"
click at [445, 154] on input "number" at bounding box center [442, 156] width 41 height 17
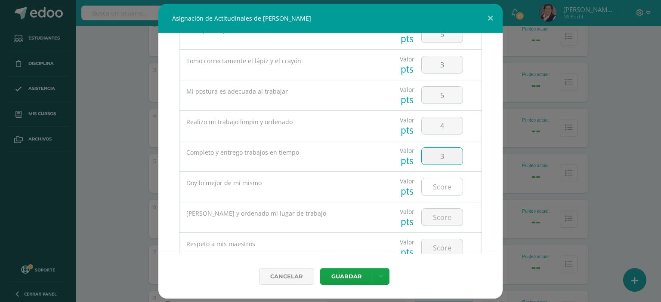
type input "3"
click at [435, 183] on input "number" at bounding box center [442, 187] width 41 height 17
type input "4"
click at [440, 213] on input "number" at bounding box center [442, 217] width 41 height 17
type input "4"
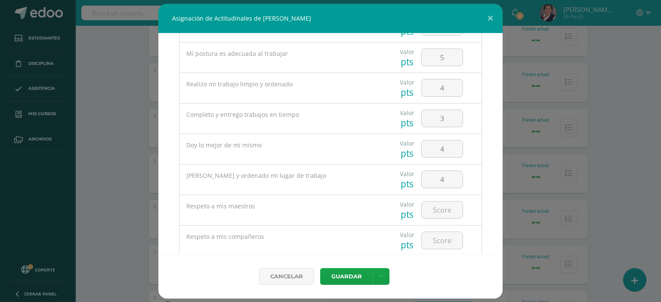
scroll to position [344, 0]
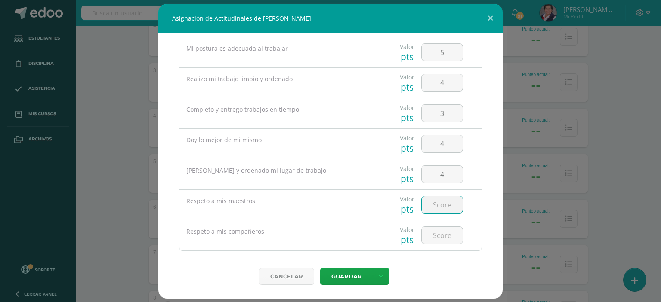
click at [437, 207] on input "number" at bounding box center [442, 205] width 41 height 17
type input "5"
click at [444, 237] on input "number" at bounding box center [442, 235] width 41 height 17
type input "5"
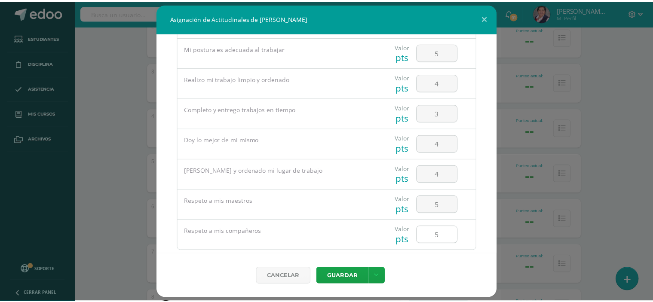
scroll to position [361, 0]
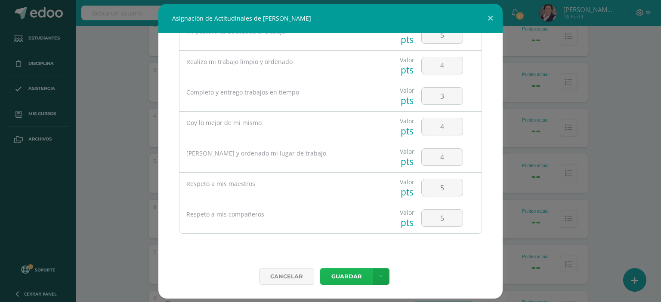
click at [361, 273] on button "Guardar" at bounding box center [346, 276] width 52 height 17
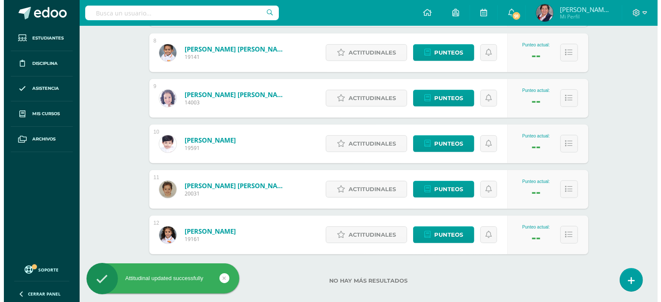
scroll to position [473, 0]
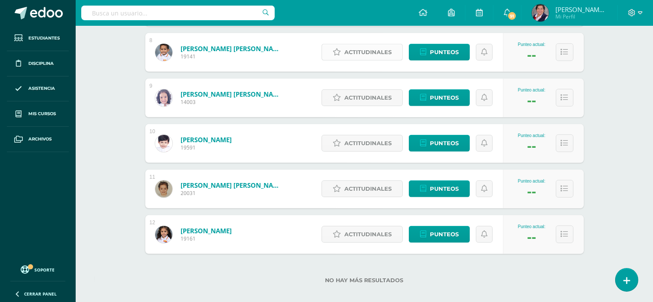
click at [366, 44] on span "Actitudinales" at bounding box center [368, 52] width 47 height 16
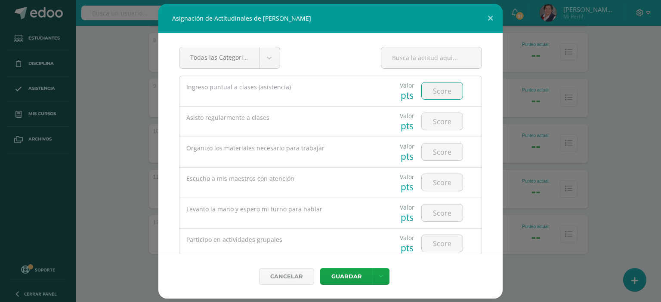
click at [432, 92] on input "number" at bounding box center [442, 91] width 41 height 17
type input "4"
click at [438, 121] on input "number" at bounding box center [442, 121] width 41 height 17
type input "5"
click at [439, 148] on input "number" at bounding box center [442, 152] width 41 height 17
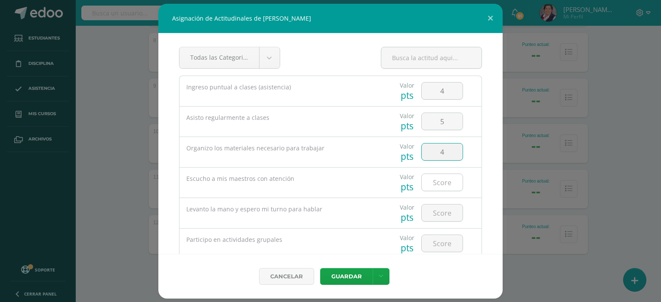
type input "4"
click at [442, 179] on input "number" at bounding box center [442, 182] width 41 height 17
type input "4"
type input "3"
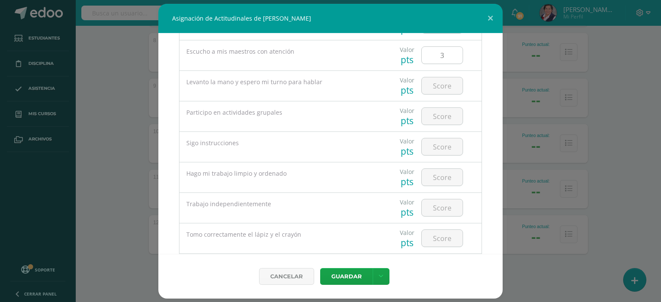
scroll to position [86, 0]
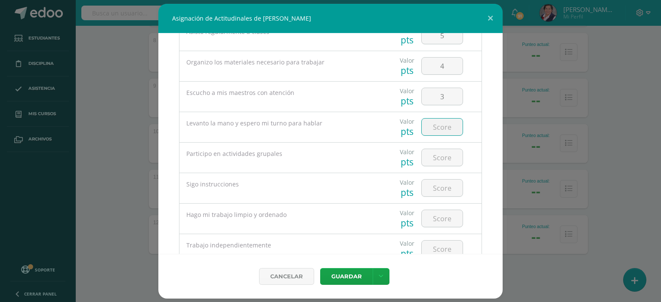
click at [440, 124] on input "number" at bounding box center [442, 127] width 41 height 17
type input "2"
click at [440, 157] on input "number" at bounding box center [442, 157] width 41 height 17
type input "5"
click at [440, 182] on input "number" at bounding box center [442, 188] width 41 height 17
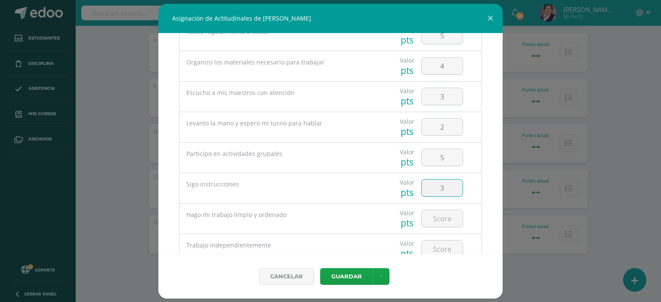
type input "3"
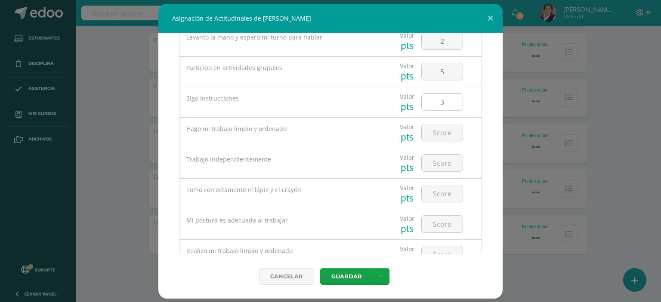
scroll to position [215, 0]
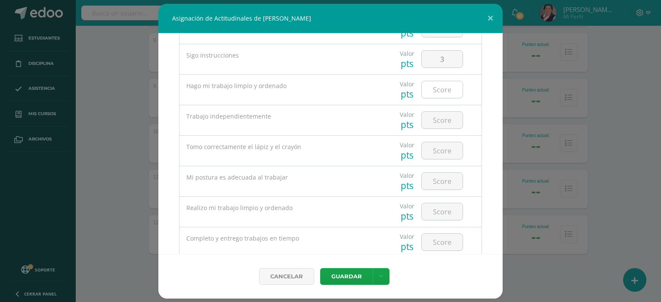
click at [446, 86] on input "number" at bounding box center [442, 89] width 41 height 17
type input "3"
click at [440, 116] on input "number" at bounding box center [442, 120] width 41 height 17
type input "3"
click at [440, 148] on input "number" at bounding box center [442, 150] width 41 height 17
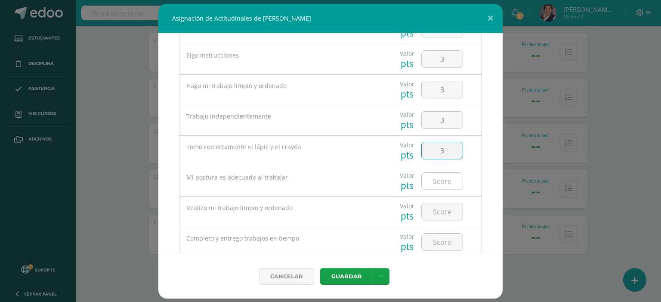
type input "3"
click at [449, 177] on input "number" at bounding box center [442, 181] width 41 height 17
type input "2"
click at [441, 209] on input "number" at bounding box center [442, 211] width 41 height 17
type input "3"
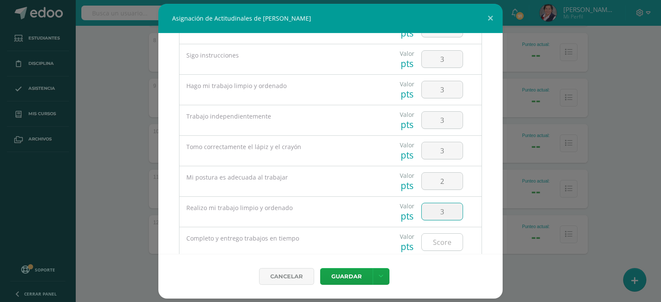
click at [435, 244] on input "number" at bounding box center [442, 242] width 41 height 17
type input "3"
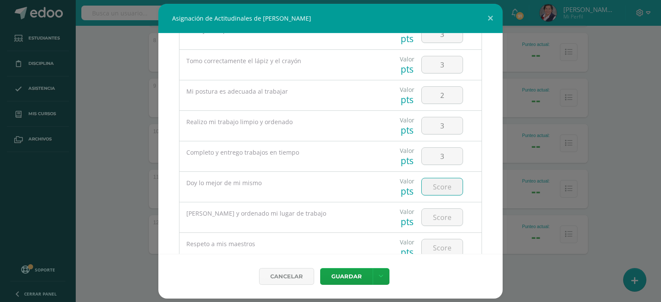
click at [435, 179] on input "number" at bounding box center [442, 187] width 41 height 17
type input "3"
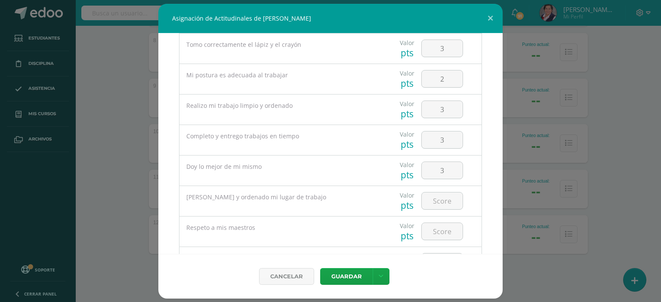
scroll to position [344, 0]
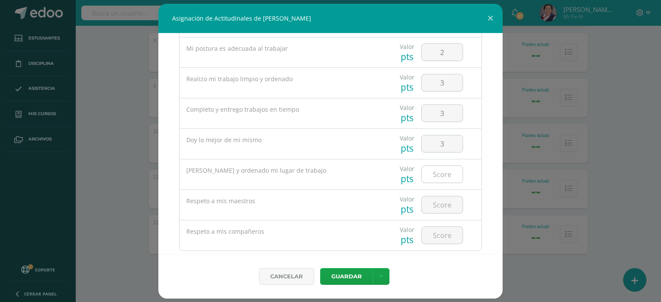
click at [434, 172] on input "number" at bounding box center [442, 174] width 41 height 17
type input "3"
click at [439, 200] on input "number" at bounding box center [442, 205] width 41 height 17
type input "5"
click at [430, 228] on input "number" at bounding box center [442, 235] width 41 height 17
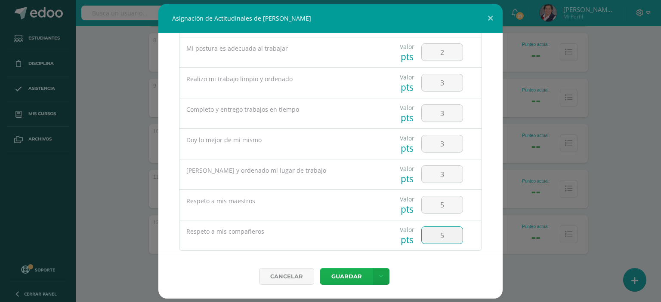
type input "5"
click at [362, 275] on button "Guardar" at bounding box center [346, 276] width 52 height 17
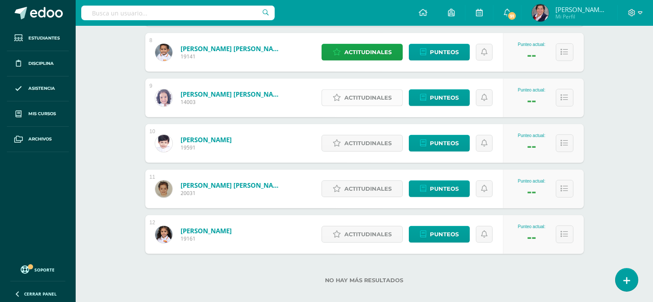
click at [356, 95] on span "Actitudinales" at bounding box center [368, 98] width 47 height 16
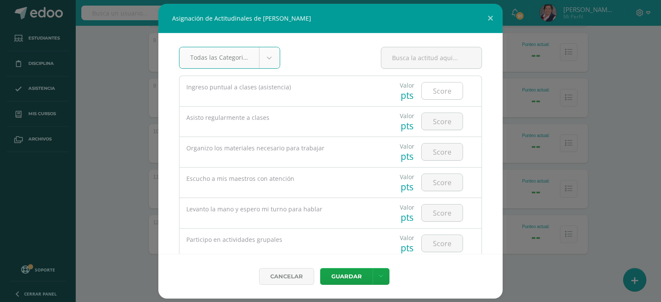
click at [432, 90] on input "number" at bounding box center [442, 91] width 41 height 17
type input "3"
click at [436, 121] on input "number" at bounding box center [442, 121] width 41 height 17
type input "2"
click at [453, 148] on input "number" at bounding box center [442, 152] width 41 height 17
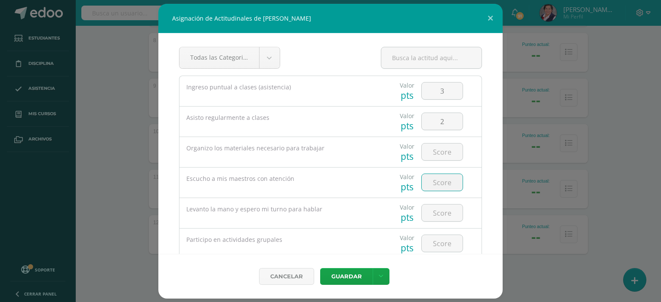
drag, startPoint x: 431, startPoint y: 173, endPoint x: 423, endPoint y: 182, distance: 11.6
click at [423, 182] on input "number" at bounding box center [442, 182] width 41 height 17
type input "4"
click at [436, 213] on input "number" at bounding box center [442, 213] width 41 height 17
type input "3"
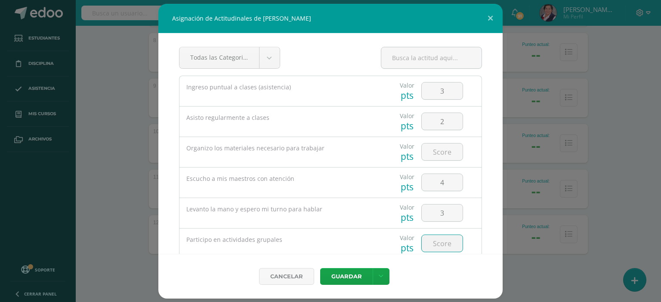
click at [432, 237] on input "number" at bounding box center [442, 243] width 41 height 17
type input "3"
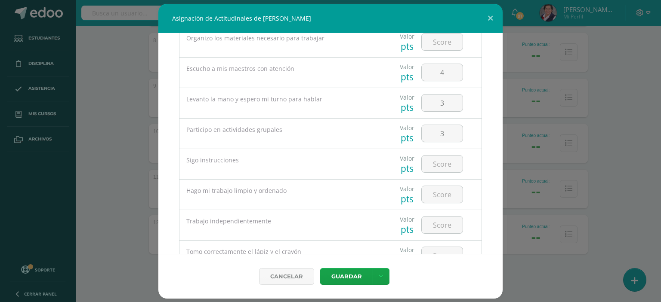
scroll to position [129, 0]
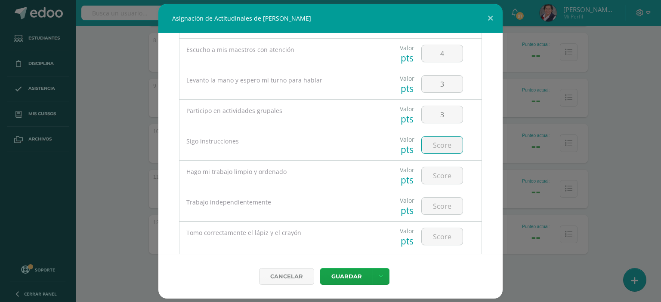
click at [445, 142] on input "number" at bounding box center [442, 145] width 41 height 17
type input "2"
click at [436, 180] on input "number" at bounding box center [442, 175] width 41 height 17
type input "3"
click at [437, 206] on input "number" at bounding box center [442, 206] width 41 height 17
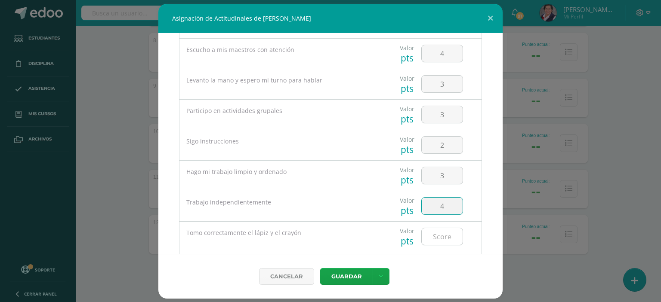
type input "4"
click at [438, 234] on input "number" at bounding box center [442, 236] width 41 height 17
type input "3"
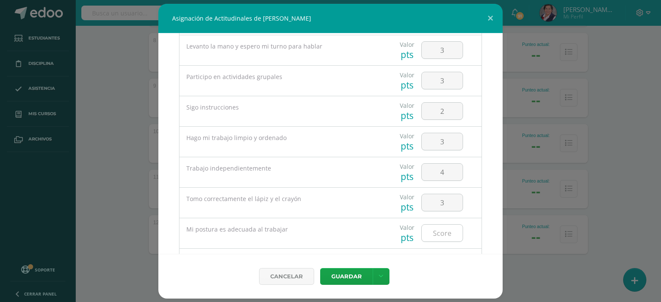
scroll to position [172, 0]
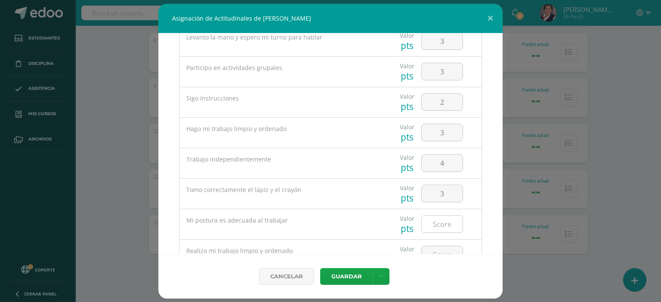
click at [439, 223] on input "number" at bounding box center [442, 224] width 41 height 17
type input "4"
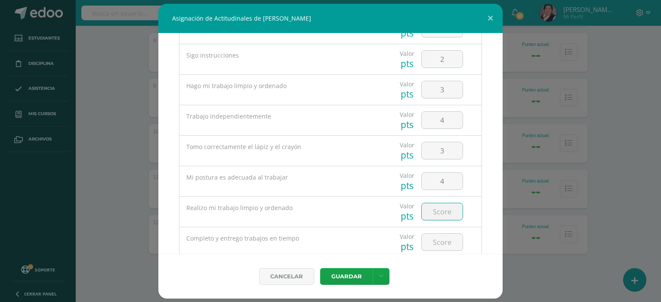
click at [440, 213] on input "number" at bounding box center [442, 211] width 41 height 17
type input "3"
click at [444, 240] on input "number" at bounding box center [442, 242] width 41 height 17
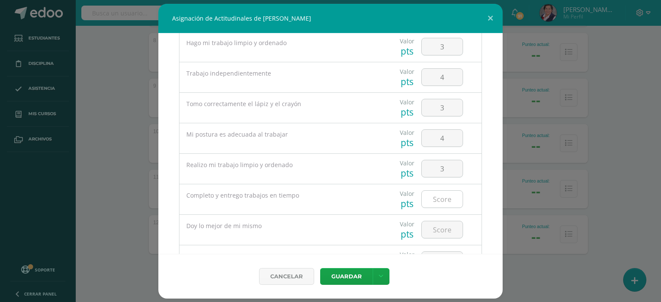
click at [435, 194] on input "number" at bounding box center [442, 199] width 41 height 17
type input "2"
click at [434, 229] on input "number" at bounding box center [442, 230] width 41 height 17
type input "3"
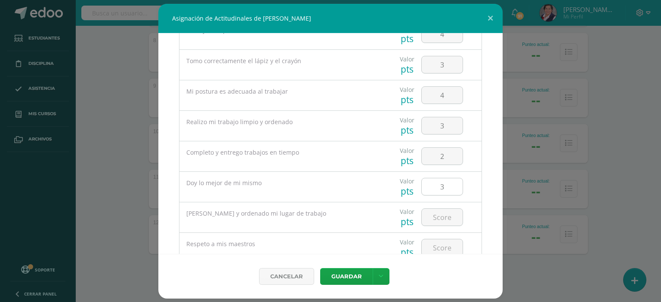
scroll to position [344, 0]
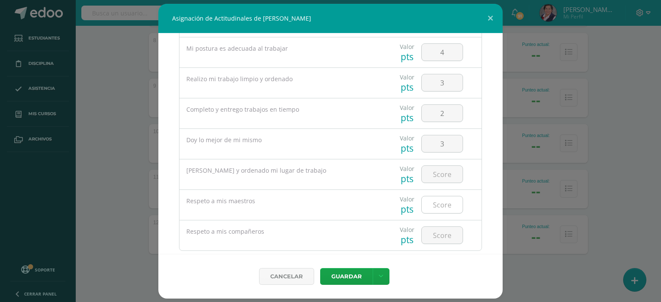
click at [441, 204] on input "number" at bounding box center [442, 205] width 41 height 17
type input "5"
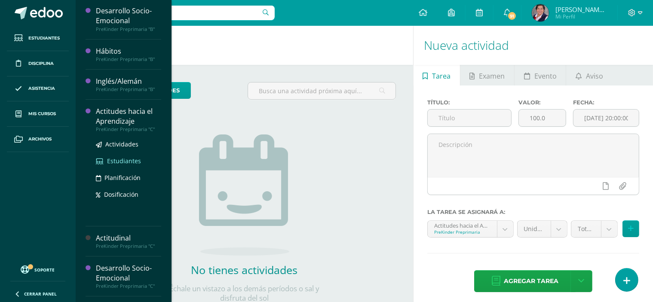
scroll to position [86, 0]
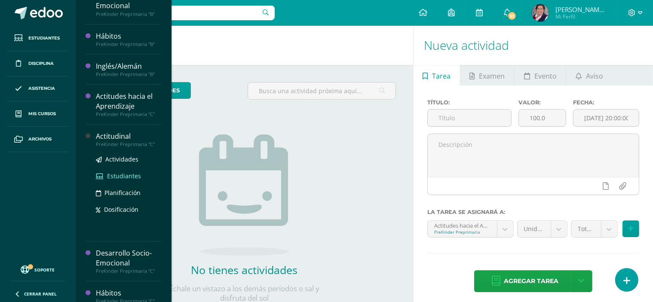
click at [112, 176] on span "Estudiantes" at bounding box center [124, 176] width 34 height 8
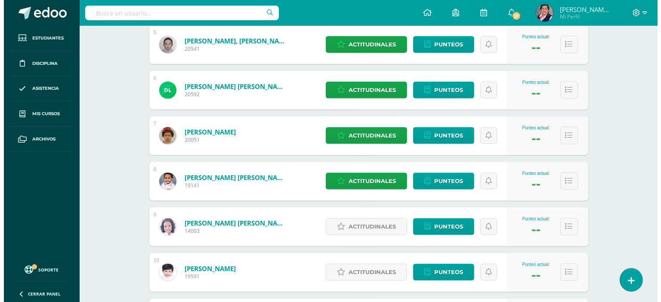
scroll to position [388, 0]
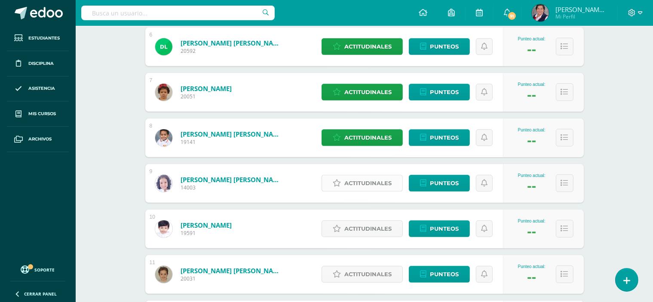
click at [359, 183] on span "Actitudinales" at bounding box center [368, 184] width 47 height 16
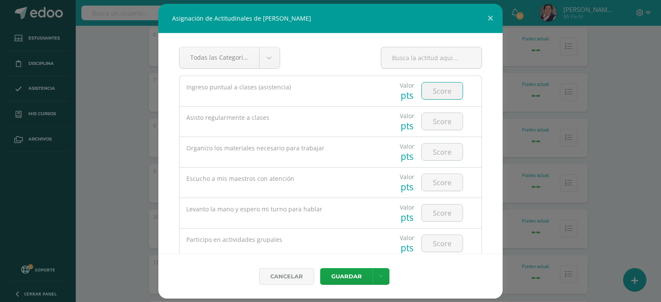
click at [435, 89] on input "number" at bounding box center [442, 91] width 41 height 17
type input "3"
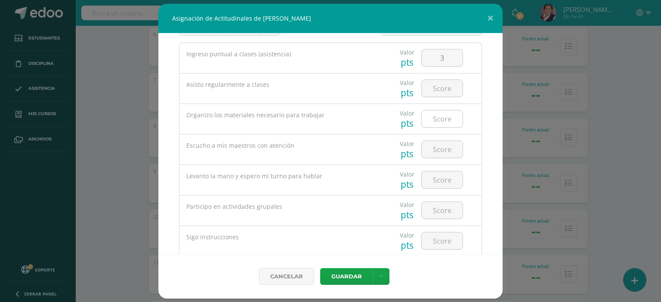
scroll to position [43, 0]
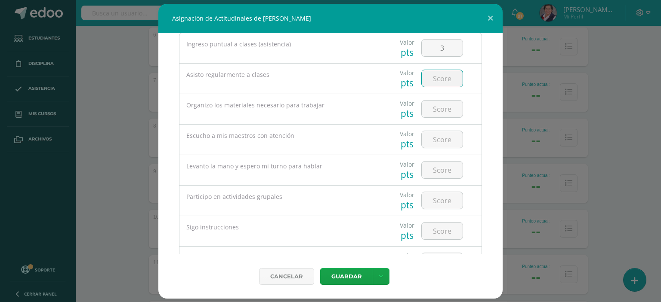
click at [442, 79] on input "number" at bounding box center [442, 78] width 41 height 17
type input "2"
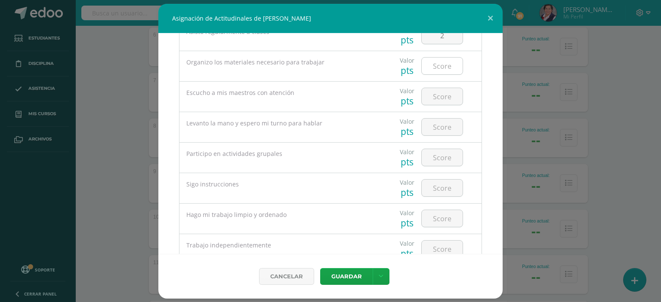
click at [442, 66] on input "number" at bounding box center [442, 66] width 41 height 17
type input "4"
click at [436, 94] on input "number" at bounding box center [442, 96] width 41 height 17
type input "3"
click at [430, 128] on input "number" at bounding box center [442, 127] width 41 height 17
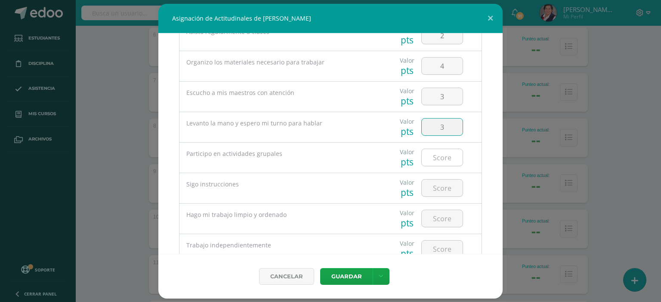
type input "3"
click at [427, 158] on input "number" at bounding box center [442, 157] width 41 height 17
type input "5"
click at [434, 184] on input "number" at bounding box center [442, 188] width 41 height 17
type input "2"
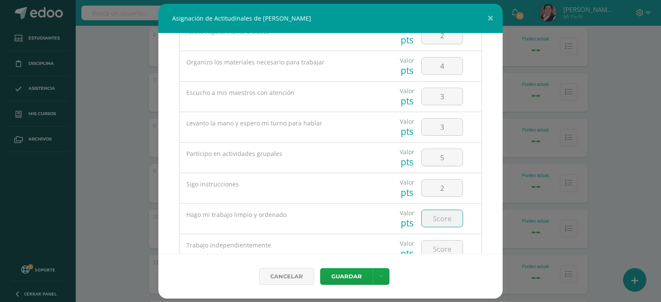
click at [434, 220] on input "number" at bounding box center [442, 218] width 41 height 17
type input "3"
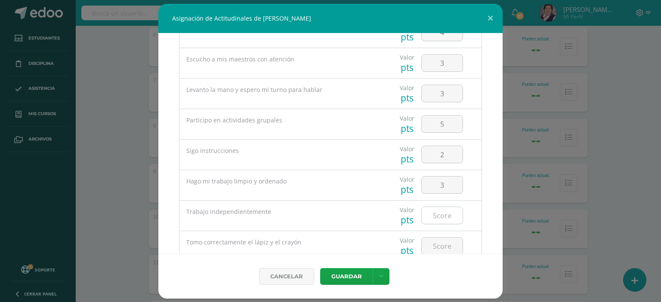
scroll to position [129, 0]
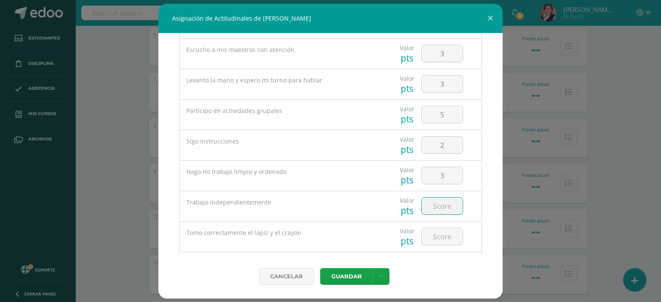
click at [429, 209] on input "number" at bounding box center [442, 206] width 41 height 17
type input "4"
click at [440, 236] on input "number" at bounding box center [442, 236] width 41 height 17
type input "3"
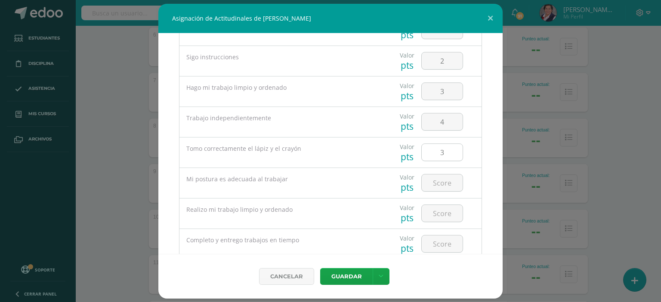
scroll to position [215, 0]
click at [440, 177] on input "number" at bounding box center [442, 181] width 41 height 17
type input "4"
click at [440, 211] on input "number" at bounding box center [442, 211] width 41 height 17
type input "4"
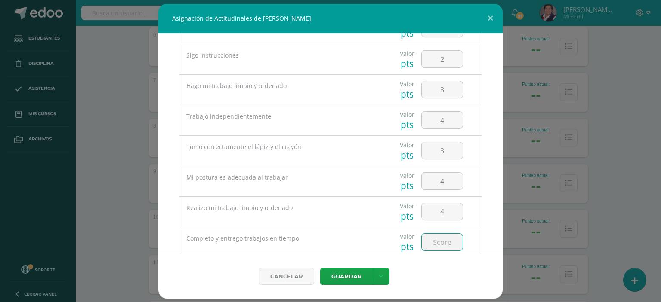
click at [438, 246] on input "number" at bounding box center [442, 242] width 41 height 17
type input "2"
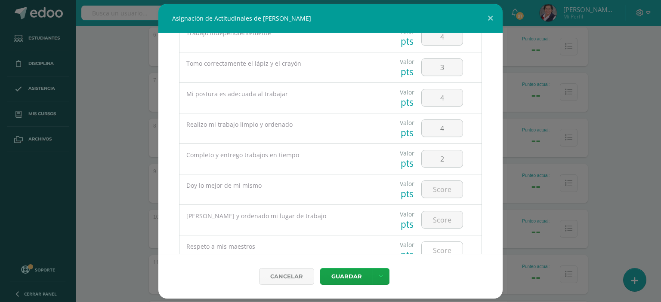
scroll to position [301, 0]
click at [442, 187] on input "number" at bounding box center [442, 187] width 41 height 17
type input "2"
click at [440, 215] on input "number" at bounding box center [442, 217] width 41 height 17
type input "3"
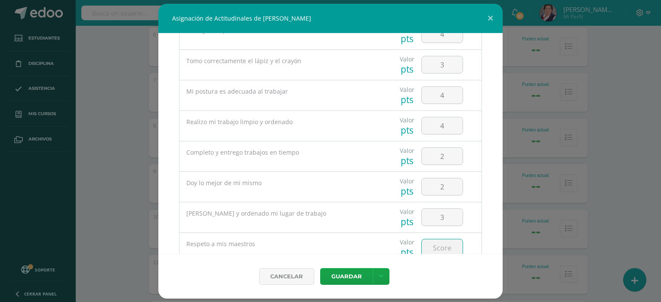
click at [441, 245] on input "number" at bounding box center [442, 248] width 41 height 17
type input "5"
click at [444, 215] on input "number" at bounding box center [442, 218] width 41 height 17
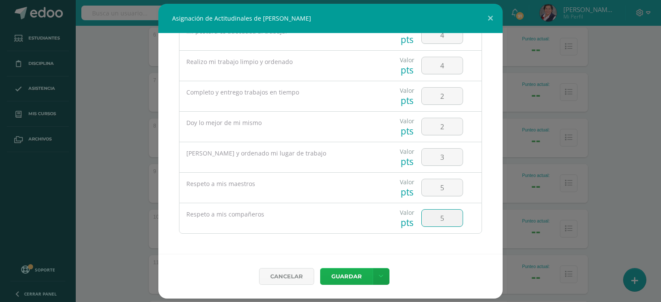
type input "5"
click at [341, 273] on button "Guardar" at bounding box center [346, 276] width 52 height 17
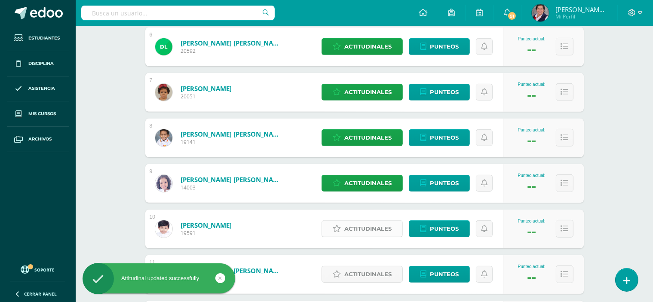
click at [370, 226] on span "Actitudinales" at bounding box center [368, 229] width 47 height 16
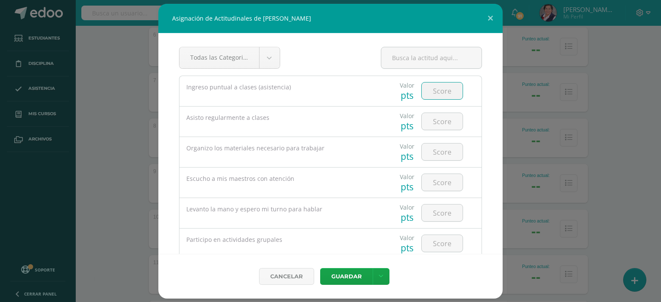
click at [440, 92] on input "number" at bounding box center [442, 91] width 41 height 17
type input "5"
click at [439, 123] on input "number" at bounding box center [442, 121] width 41 height 17
type input "4"
click at [437, 151] on input "number" at bounding box center [442, 152] width 41 height 17
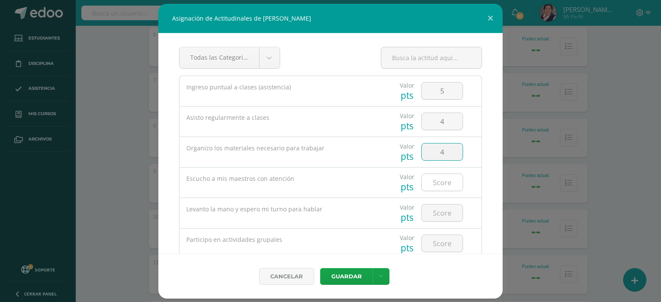
type input "4"
click at [439, 183] on input "number" at bounding box center [442, 182] width 41 height 17
type input "5"
click at [433, 209] on input "number" at bounding box center [442, 213] width 41 height 17
type input "3"
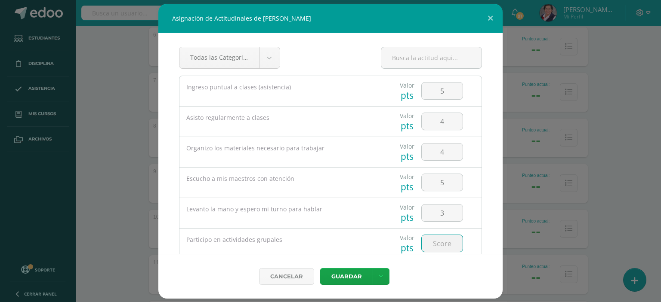
click at [437, 245] on input "number" at bounding box center [442, 243] width 41 height 17
type input "5"
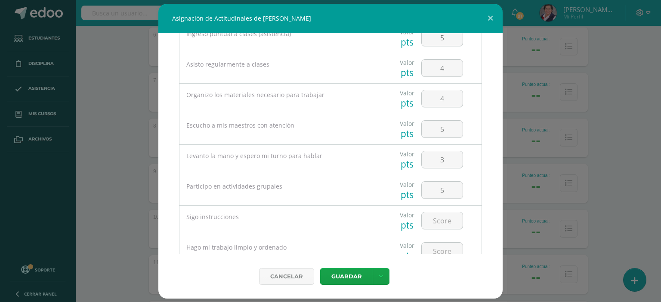
scroll to position [86, 0]
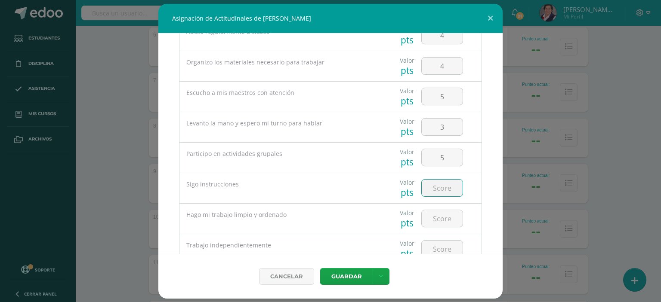
click at [439, 187] on input "number" at bounding box center [442, 188] width 41 height 17
type input "3"
click at [438, 220] on input "number" at bounding box center [442, 218] width 41 height 17
type input "4"
click at [438, 244] on input "number" at bounding box center [442, 249] width 41 height 17
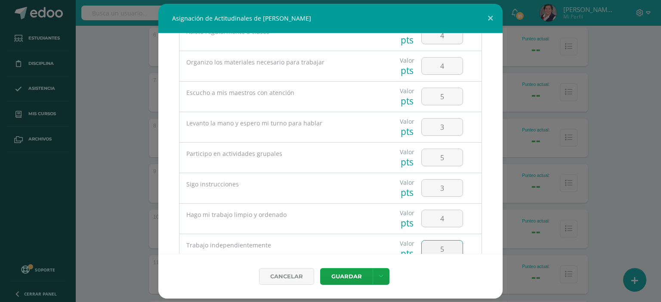
type input "5"
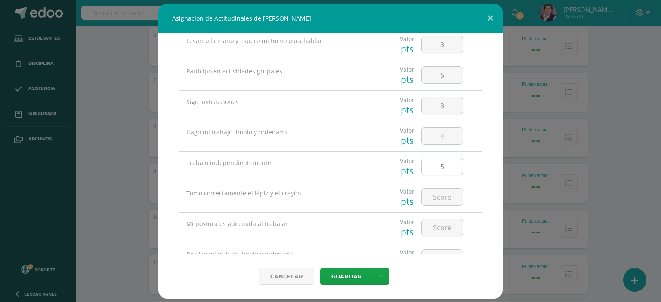
scroll to position [172, 0]
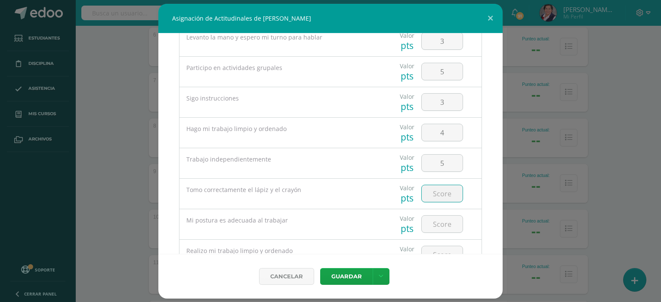
click at [438, 195] on input "number" at bounding box center [442, 193] width 41 height 17
type input "3"
click at [437, 220] on input "number" at bounding box center [442, 224] width 41 height 17
type input "2"
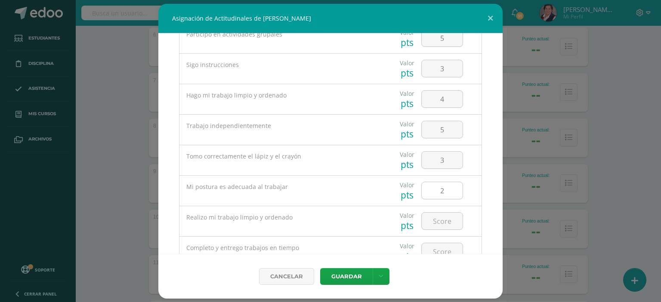
scroll to position [215, 0]
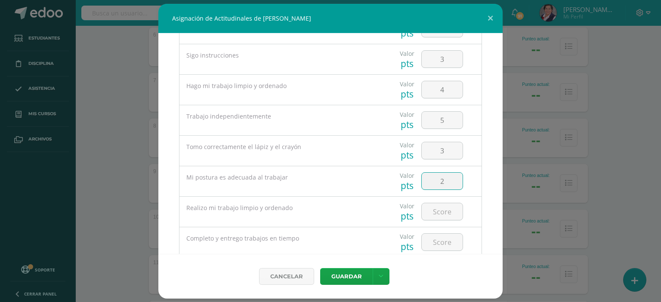
click at [439, 183] on input "2" at bounding box center [442, 181] width 41 height 17
type input "1"
click at [437, 206] on input "number" at bounding box center [442, 211] width 41 height 17
type input "3"
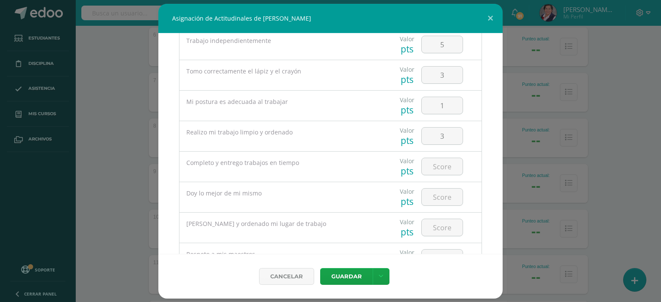
scroll to position [301, 0]
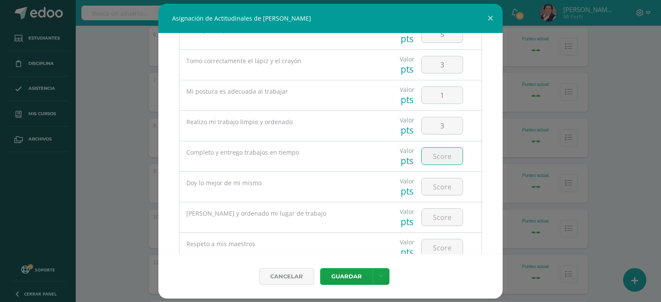
click at [439, 153] on input "number" at bounding box center [442, 156] width 41 height 17
type input "4"
click at [430, 190] on input "number" at bounding box center [442, 187] width 41 height 17
type input "4"
click at [438, 216] on input "number" at bounding box center [442, 217] width 41 height 17
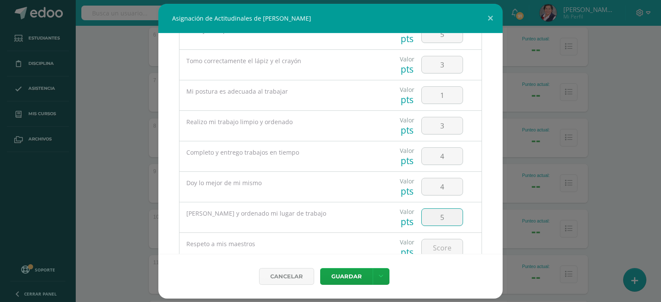
type input "5"
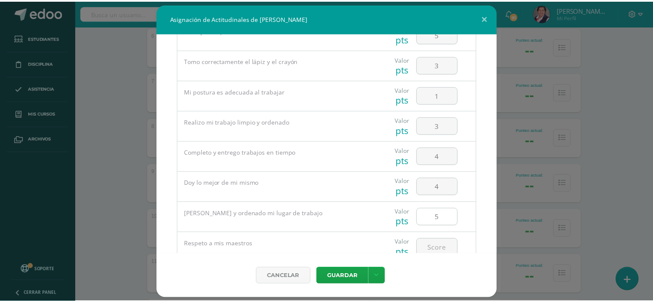
scroll to position [344, 0]
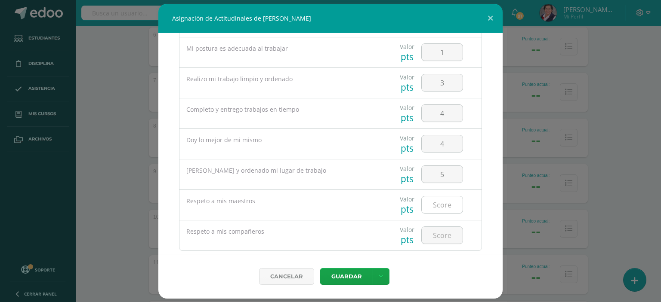
click at [440, 206] on input "number" at bounding box center [442, 205] width 41 height 17
type input "5"
click at [441, 230] on input "number" at bounding box center [442, 235] width 41 height 17
type input "5"
click at [364, 272] on button "Guardar" at bounding box center [346, 276] width 52 height 17
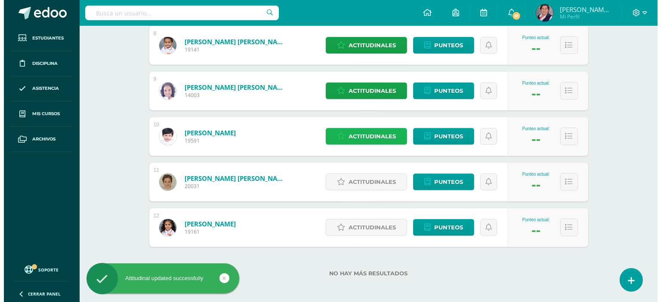
scroll to position [482, 0]
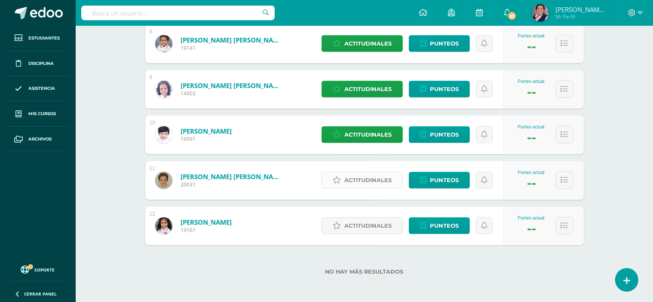
click at [354, 179] on span "Actitudinales" at bounding box center [368, 180] width 47 height 16
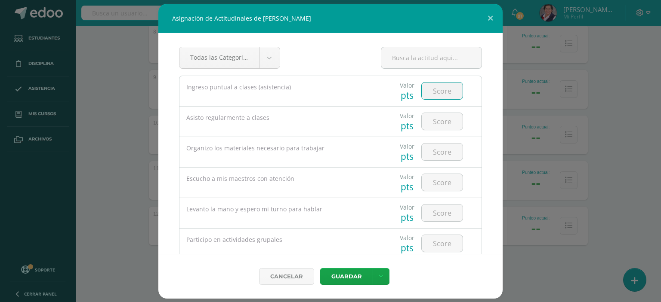
click at [443, 92] on input "number" at bounding box center [442, 91] width 41 height 17
type input "5"
click at [435, 122] on input "number" at bounding box center [442, 121] width 41 height 17
type input "5"
click at [441, 155] on input "number" at bounding box center [442, 152] width 41 height 17
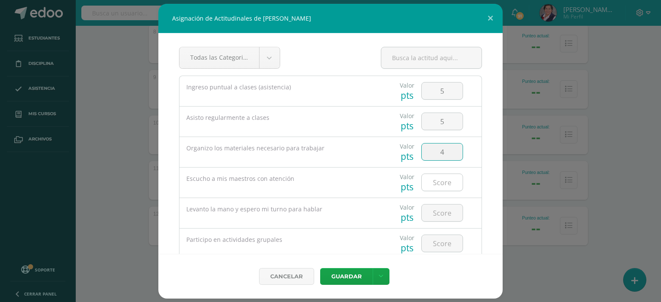
type input "4"
click at [431, 180] on input "number" at bounding box center [442, 182] width 41 height 17
type input "5"
click at [431, 212] on input "number" at bounding box center [442, 213] width 41 height 17
type input "3"
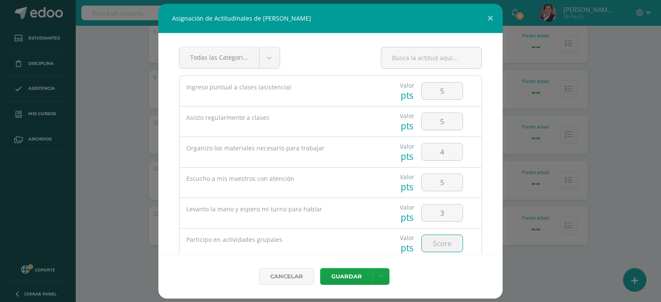
click at [430, 240] on input "number" at bounding box center [442, 243] width 41 height 17
type input "4"
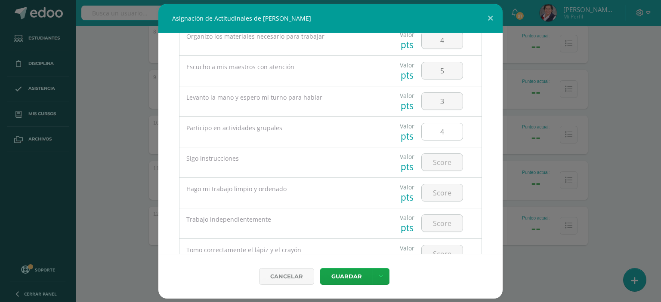
scroll to position [129, 0]
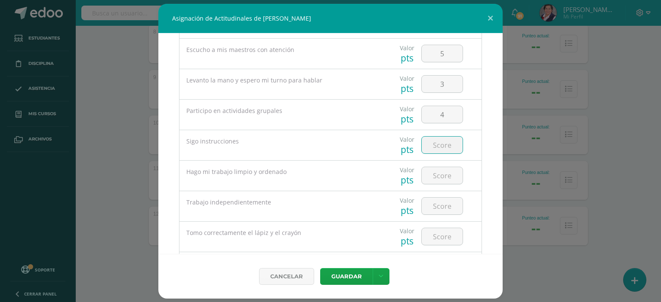
click at [445, 147] on input "number" at bounding box center [442, 145] width 41 height 17
type input "4"
click at [437, 178] on input "number" at bounding box center [442, 175] width 41 height 17
type input "5"
click at [439, 201] on input "number" at bounding box center [442, 206] width 41 height 17
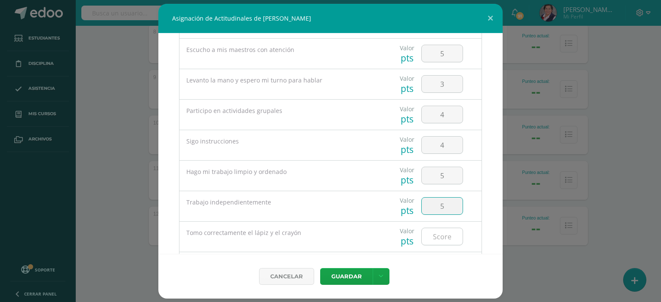
type input "5"
click at [442, 233] on input "number" at bounding box center [442, 236] width 41 height 17
type input "3"
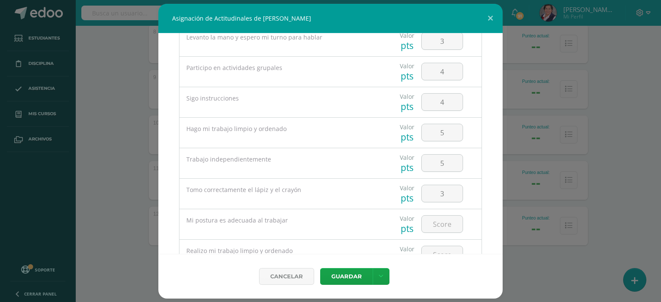
scroll to position [215, 0]
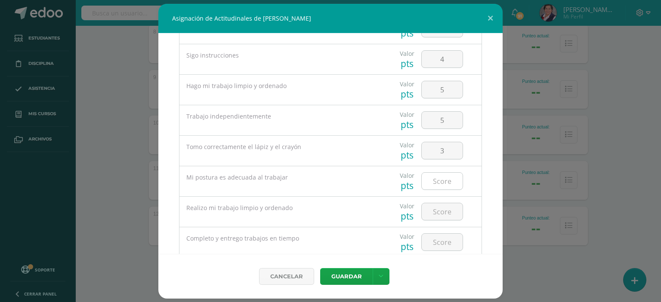
click at [447, 182] on input "number" at bounding box center [442, 181] width 41 height 17
type input "4"
click at [439, 212] on input "number" at bounding box center [442, 211] width 41 height 17
type input "3"
click at [441, 91] on input "5" at bounding box center [442, 89] width 41 height 17
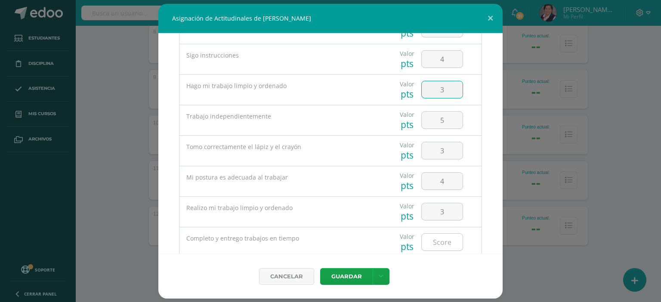
type input "3"
click at [436, 240] on input "number" at bounding box center [442, 242] width 41 height 17
type input "4"
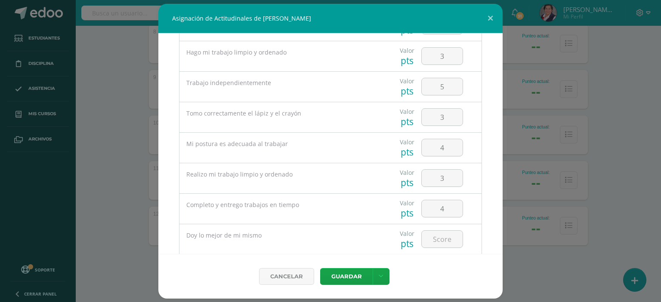
scroll to position [258, 0]
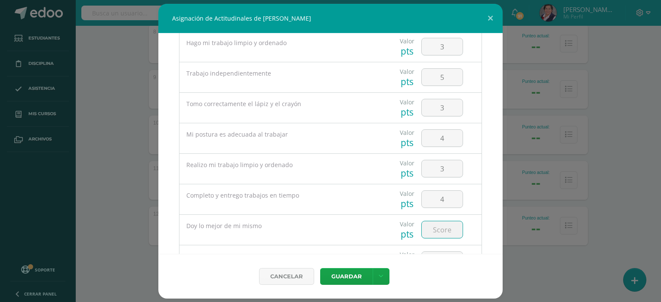
click at [438, 231] on input "number" at bounding box center [442, 230] width 41 height 17
type input "4"
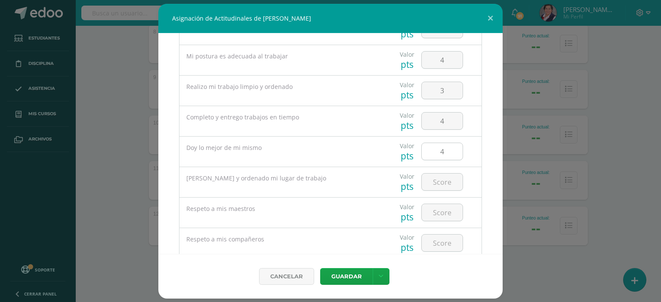
scroll to position [344, 0]
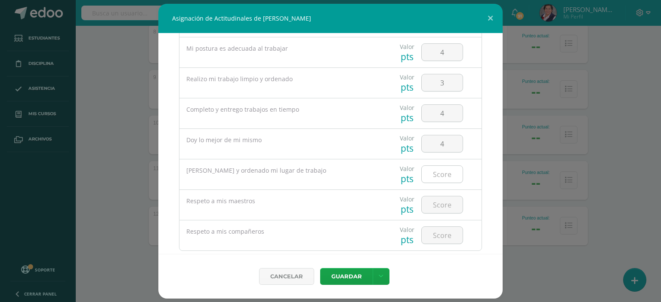
click at [443, 170] on input "number" at bounding box center [442, 174] width 41 height 17
type input "5"
click at [443, 204] on input "number" at bounding box center [442, 205] width 41 height 17
type input "5"
click at [439, 234] on input "number" at bounding box center [442, 235] width 41 height 17
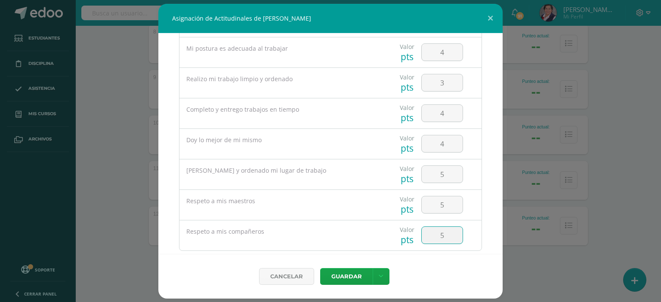
type input "5"
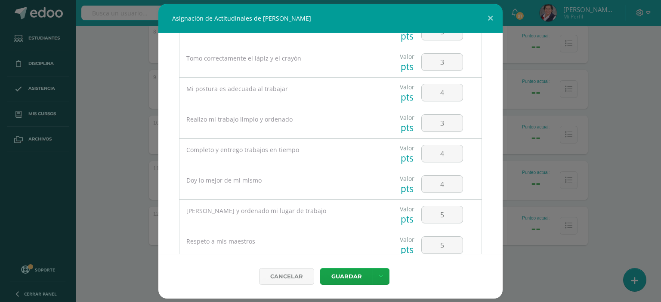
scroll to position [318, 0]
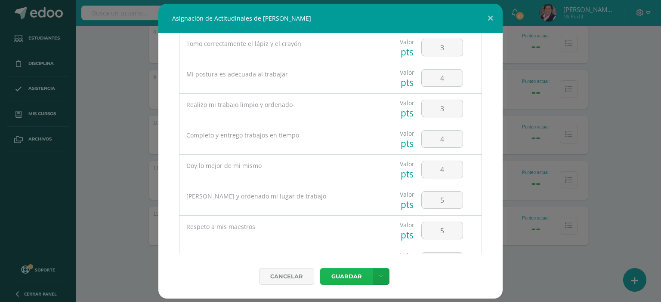
click at [353, 269] on button "Guardar" at bounding box center [346, 276] width 52 height 17
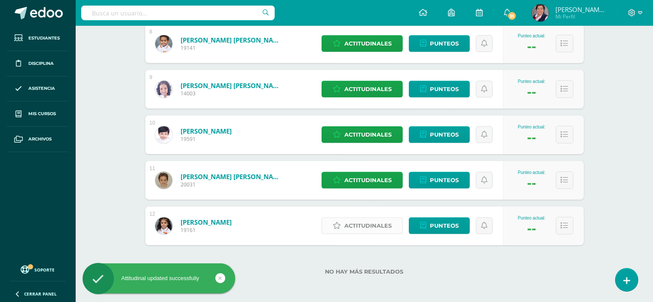
click at [351, 225] on span "Actitudinales" at bounding box center [368, 226] width 47 height 16
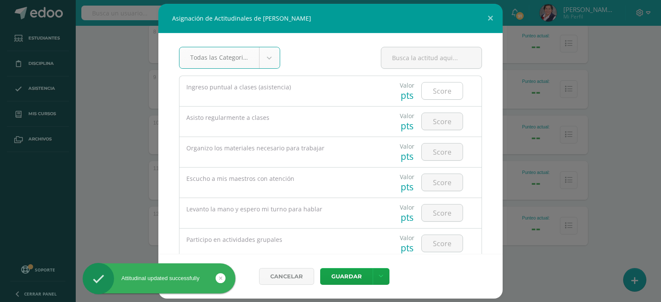
click at [428, 89] on input "number" at bounding box center [442, 91] width 41 height 17
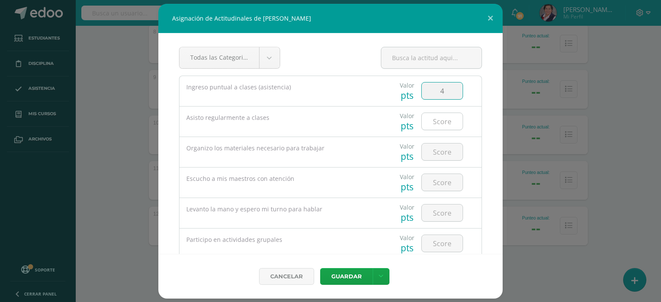
type input "4"
click at [434, 120] on input "number" at bounding box center [442, 121] width 41 height 17
type input "4"
click at [437, 145] on input "number" at bounding box center [442, 152] width 41 height 17
type input "4"
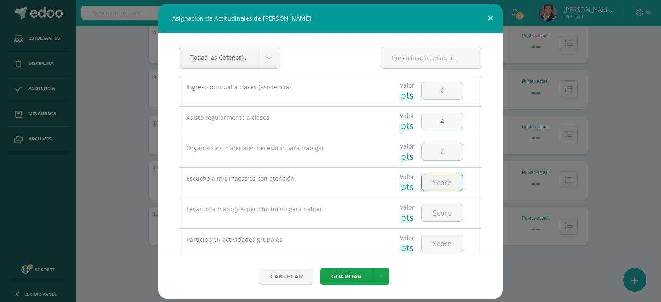
click at [433, 182] on input "number" at bounding box center [442, 182] width 41 height 17
type input "4"
click at [435, 212] on input "number" at bounding box center [442, 213] width 41 height 17
type input "3"
click at [432, 239] on input "number" at bounding box center [442, 243] width 41 height 17
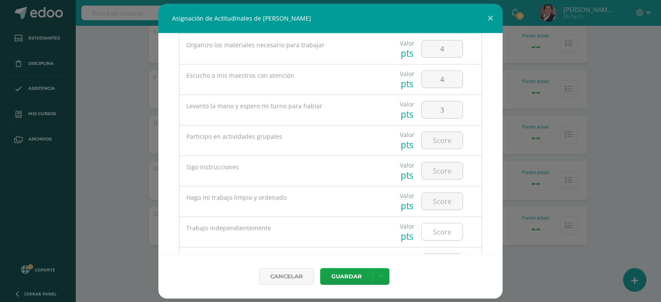
scroll to position [129, 0]
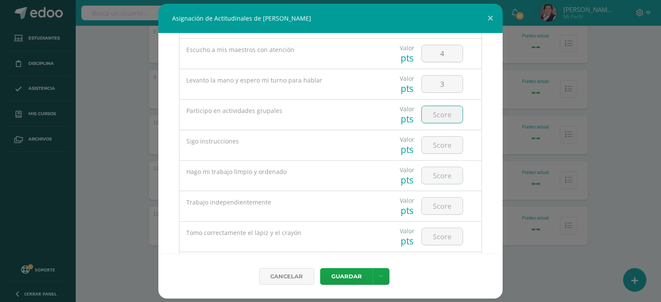
click at [436, 116] on input "number" at bounding box center [442, 114] width 41 height 17
type input "5"
click at [434, 145] on input "number" at bounding box center [442, 145] width 41 height 17
type input "4"
click at [433, 175] on input "number" at bounding box center [442, 175] width 41 height 17
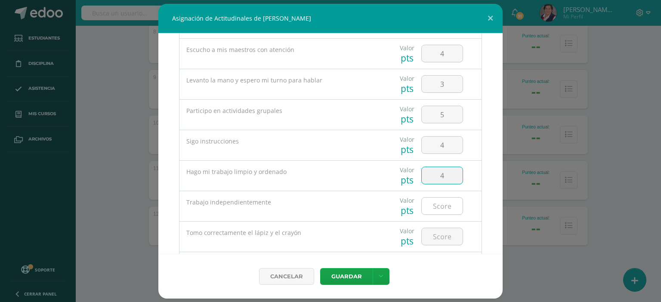
type input "4"
click at [422, 199] on input "number" at bounding box center [442, 206] width 41 height 17
type input "5"
click at [435, 234] on input "number" at bounding box center [442, 236] width 41 height 17
type input "3"
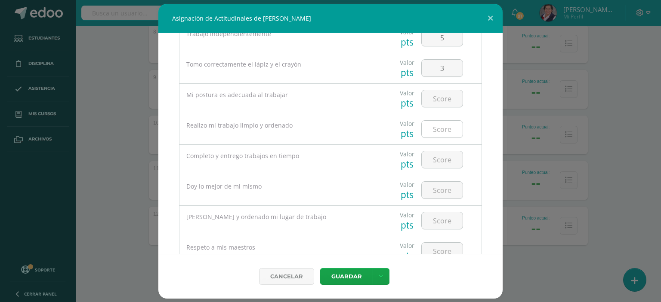
scroll to position [301, 0]
click at [439, 94] on input "number" at bounding box center [442, 95] width 41 height 17
type input "3"
click at [441, 125] on input "number" at bounding box center [442, 125] width 41 height 17
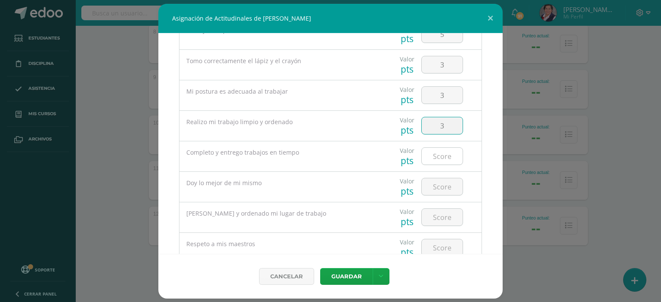
type input "3"
click at [440, 154] on input "number" at bounding box center [442, 156] width 41 height 17
type input "4"
click at [440, 182] on input "number" at bounding box center [442, 187] width 41 height 17
type input "4"
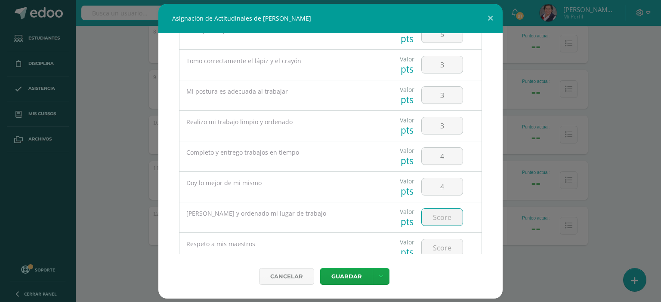
click at [437, 212] on input "number" at bounding box center [442, 217] width 41 height 17
type input "3"
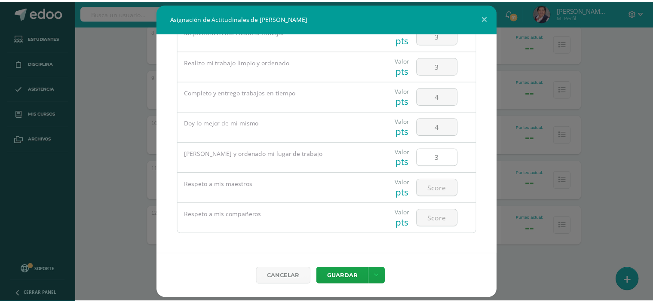
scroll to position [361, 0]
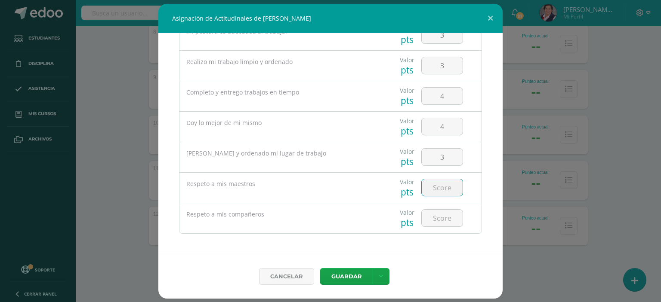
click at [440, 185] on input "number" at bounding box center [442, 187] width 41 height 17
click at [439, 156] on input "3" at bounding box center [442, 157] width 41 height 17
type input "5"
click at [435, 187] on input "number" at bounding box center [442, 187] width 41 height 17
type input "5"
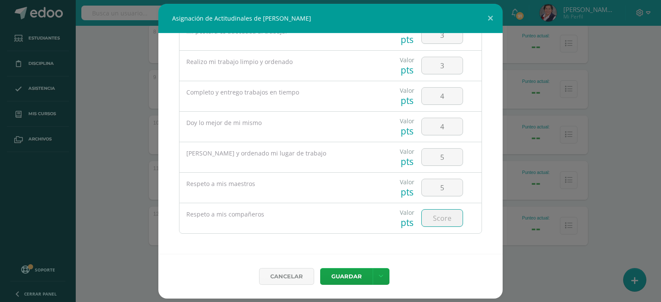
click at [435, 216] on input "number" at bounding box center [442, 218] width 41 height 17
type input "5"
click at [359, 273] on button "Guardar" at bounding box center [346, 276] width 52 height 17
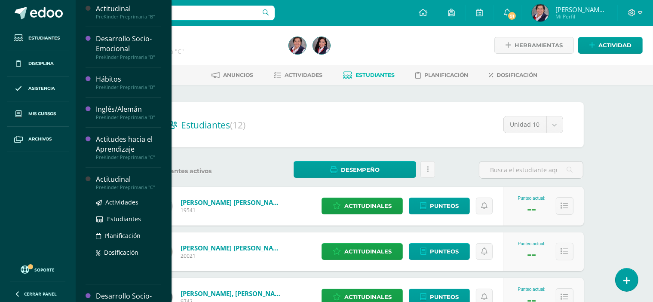
scroll to position [43, 0]
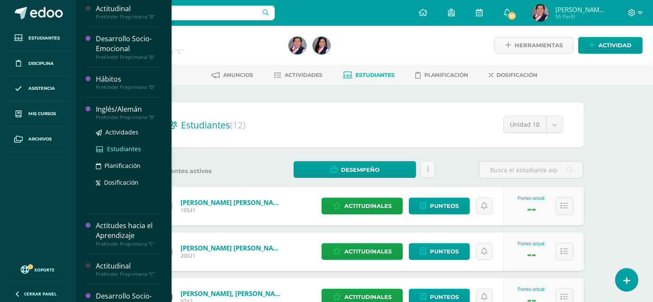
click at [123, 146] on span "Estudiantes" at bounding box center [124, 149] width 34 height 8
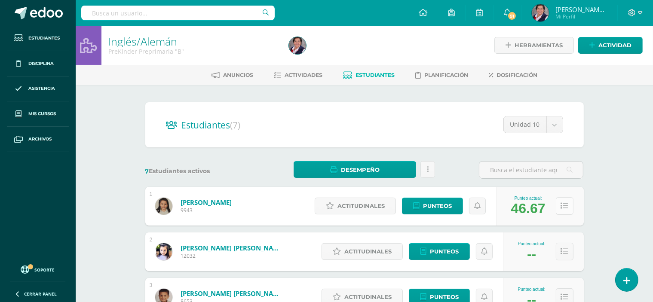
click at [568, 206] on icon at bounding box center [564, 206] width 7 height 7
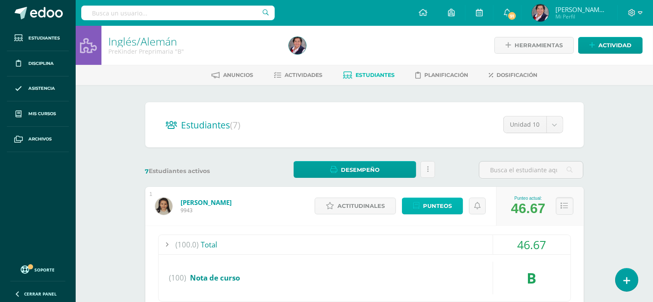
click at [452, 206] on span "Punteos" at bounding box center [437, 206] width 29 height 16
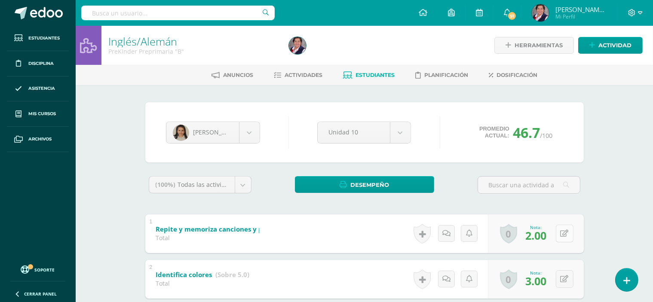
click at [567, 235] on icon at bounding box center [565, 233] width 8 height 7
click at [549, 237] on icon at bounding box center [548, 236] width 8 height 7
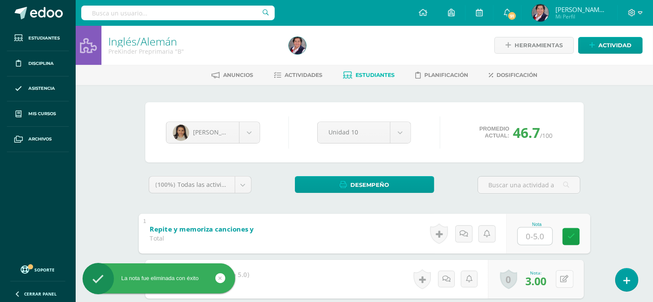
click at [568, 280] on icon at bounding box center [565, 279] width 8 height 7
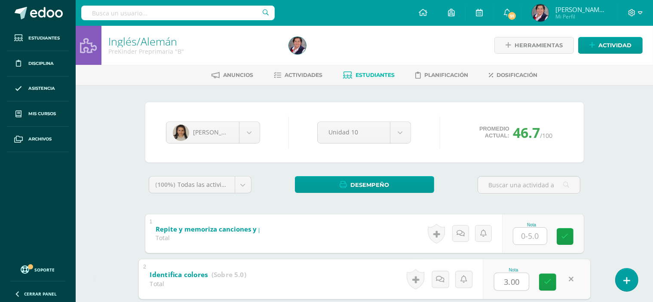
click at [524, 283] on input "3.00" at bounding box center [512, 281] width 34 height 17
click at [549, 284] on icon at bounding box center [548, 282] width 8 height 7
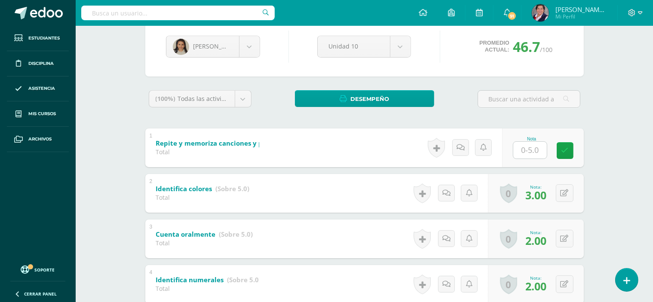
scroll to position [43, 0]
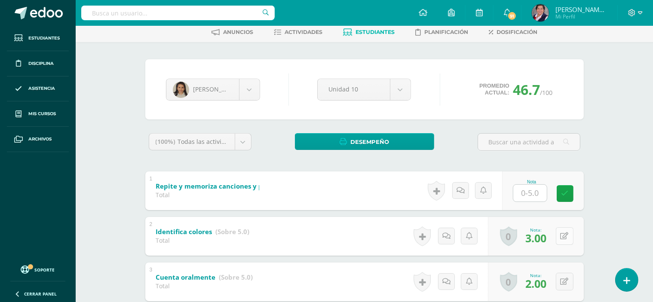
click at [566, 235] on icon at bounding box center [565, 236] width 8 height 7
click at [518, 240] on input "3.00" at bounding box center [512, 238] width 34 height 17
type input "3"
click at [542, 237] on link at bounding box center [547, 239] width 17 height 17
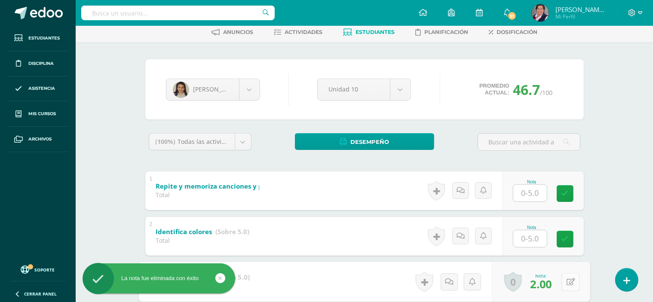
click at [563, 279] on button at bounding box center [571, 282] width 18 height 18
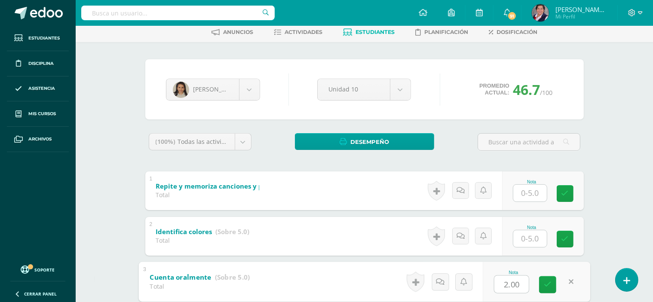
click at [524, 286] on input "2.00" at bounding box center [512, 284] width 34 height 17
type input "2"
click at [548, 283] on icon at bounding box center [548, 284] width 8 height 7
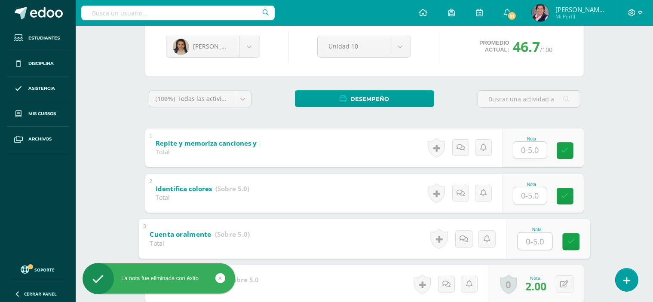
scroll to position [129, 0]
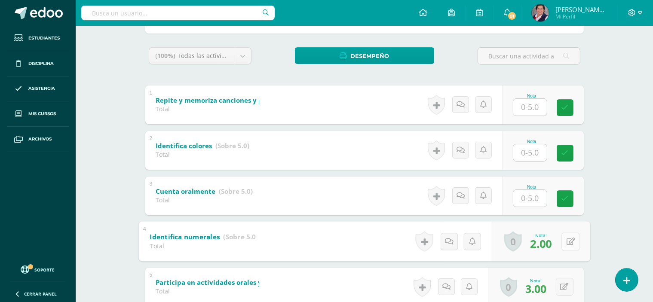
click at [561, 240] on div "0 Logros Logros obtenidos Aún no hay logros agregados Nota: 2.00" at bounding box center [541, 242] width 99 height 40
click at [570, 238] on icon at bounding box center [571, 241] width 9 height 7
click at [523, 243] on input "2.00" at bounding box center [512, 243] width 34 height 17
click at [547, 244] on icon at bounding box center [548, 244] width 8 height 7
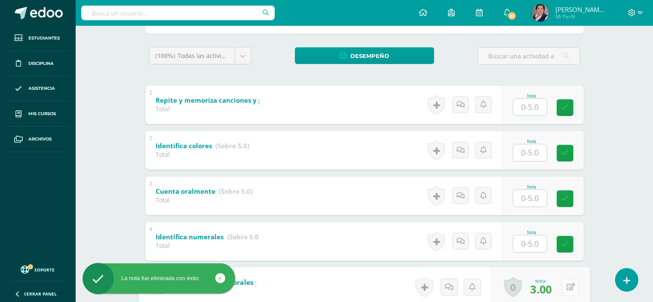
click at [564, 288] on button at bounding box center [571, 287] width 18 height 18
click at [527, 287] on input "3.00" at bounding box center [512, 289] width 34 height 17
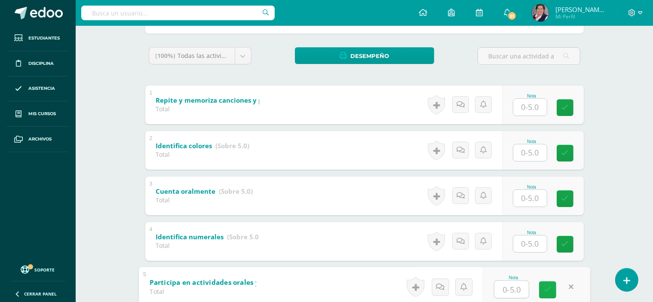
click at [544, 290] on link at bounding box center [547, 289] width 17 height 17
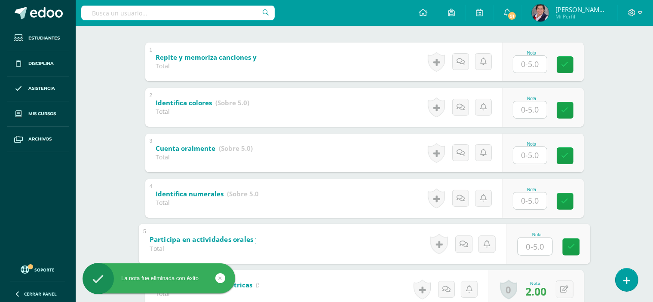
scroll to position [215, 0]
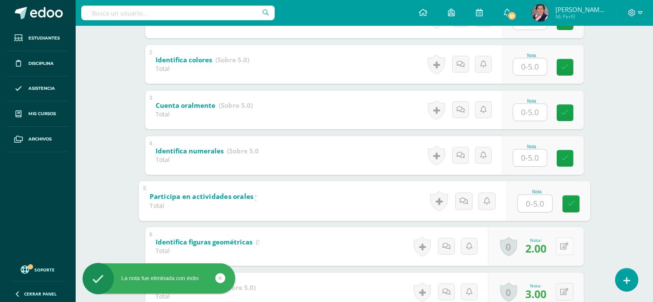
click at [565, 246] on button at bounding box center [565, 247] width 18 height 18
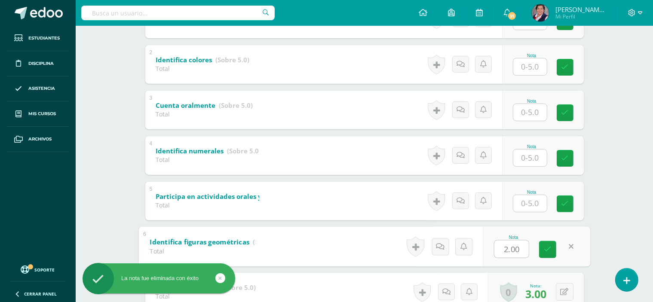
click at [522, 251] on input "2.00" at bounding box center [512, 248] width 34 height 17
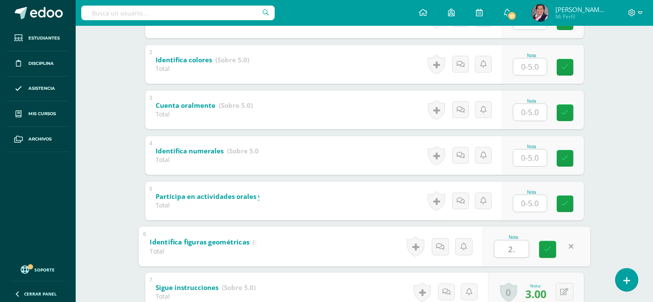
type input "2"
click at [541, 248] on link at bounding box center [547, 249] width 17 height 17
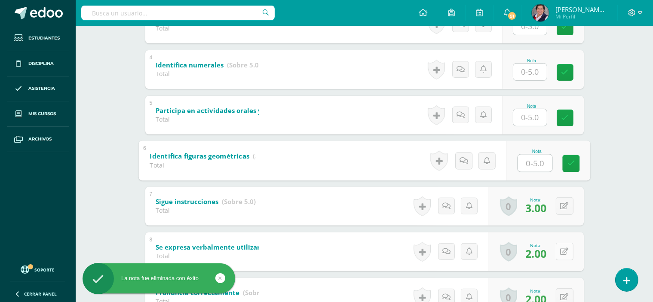
scroll to position [344, 0]
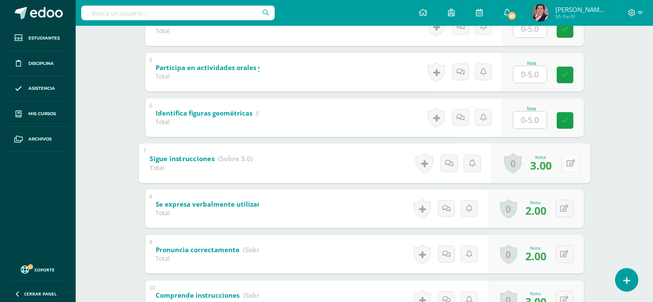
click at [566, 161] on button at bounding box center [571, 163] width 18 height 18
click at [525, 163] on input "3.00" at bounding box center [512, 165] width 34 height 17
type input "3"
click at [549, 163] on icon at bounding box center [548, 166] width 8 height 7
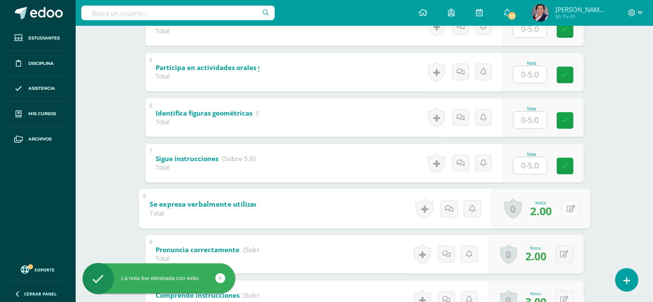
click at [568, 208] on icon at bounding box center [571, 208] width 9 height 7
click at [523, 209] on input "2.00" at bounding box center [512, 211] width 34 height 17
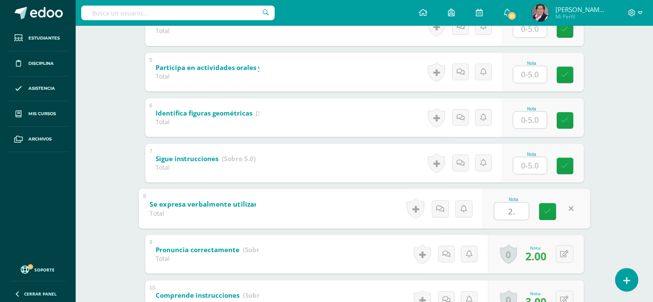
type input "2"
click at [544, 210] on icon at bounding box center [548, 211] width 8 height 7
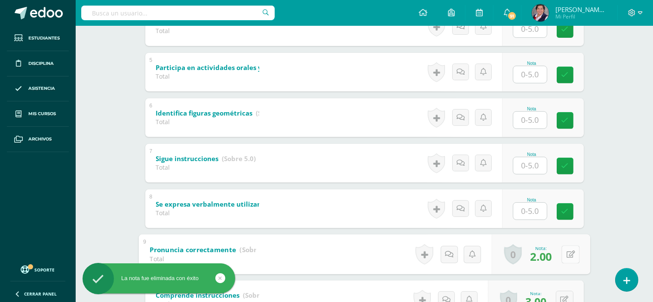
click at [570, 253] on button at bounding box center [571, 255] width 18 height 18
click at [525, 255] on input "2.00" at bounding box center [512, 256] width 34 height 17
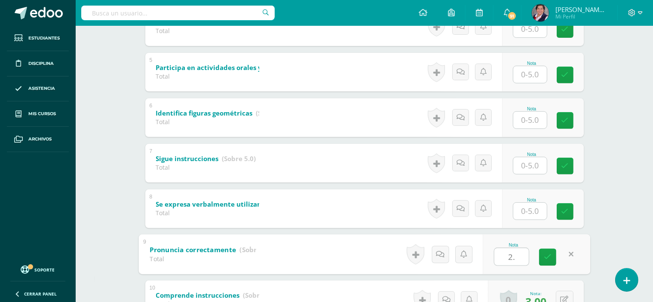
type input "2"
click at [546, 258] on icon at bounding box center [548, 257] width 8 height 7
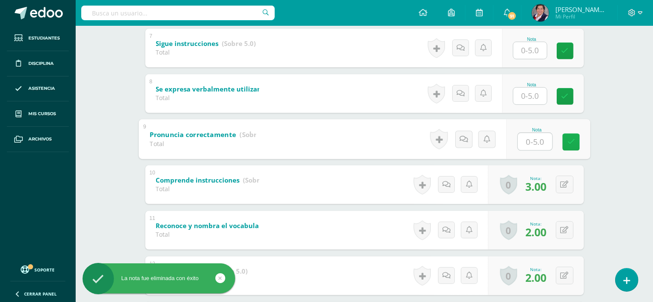
scroll to position [473, 0]
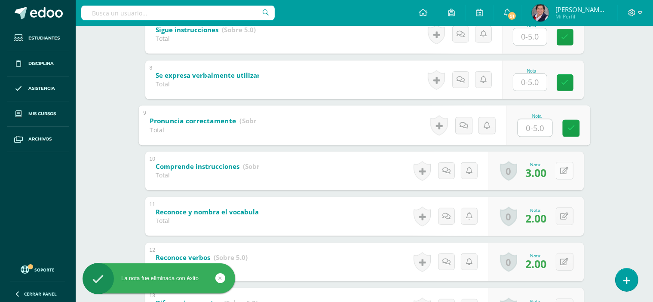
click at [566, 169] on button at bounding box center [565, 171] width 18 height 18
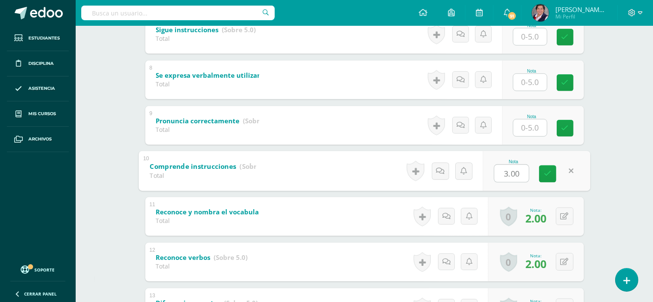
click at [524, 171] on input "3.00" at bounding box center [512, 173] width 34 height 17
type input "3"
click at [548, 175] on icon at bounding box center [548, 173] width 8 height 7
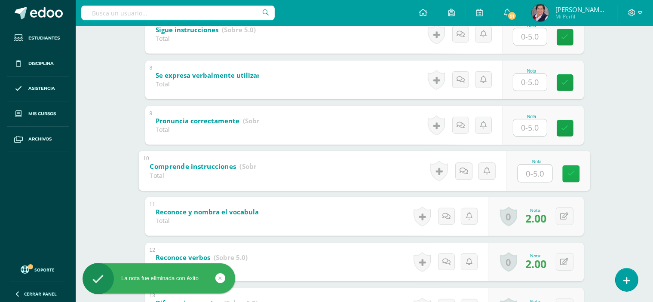
click at [569, 170] on icon at bounding box center [571, 173] width 8 height 7
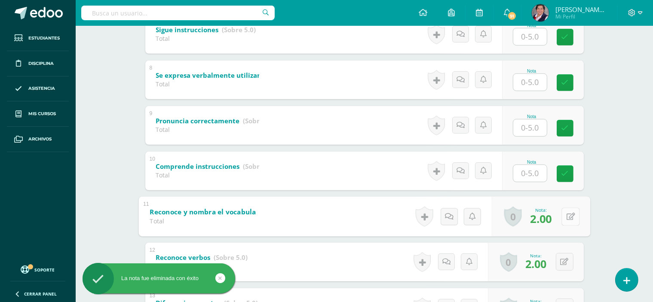
click at [566, 216] on button at bounding box center [571, 217] width 18 height 18
click at [520, 217] on input "2.00" at bounding box center [512, 218] width 34 height 17
type input "2"
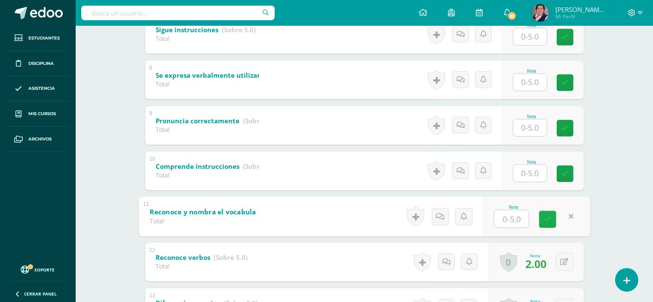
click at [550, 219] on icon at bounding box center [548, 219] width 8 height 7
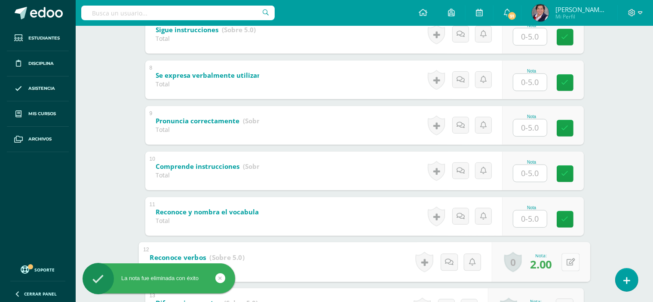
click at [564, 259] on button at bounding box center [571, 262] width 18 height 18
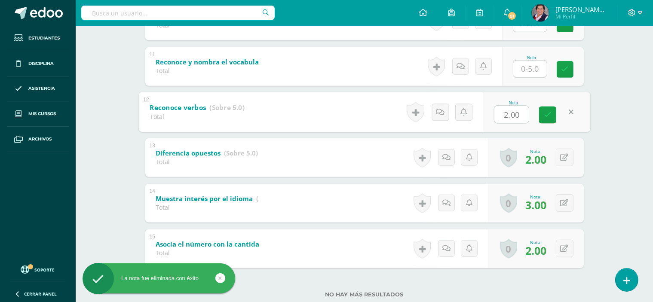
scroll to position [645, 0]
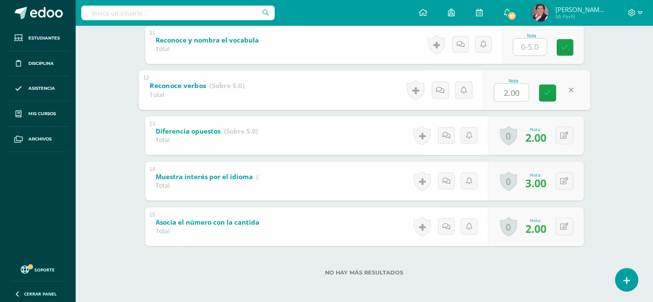
click at [526, 91] on input "2.00" at bounding box center [512, 92] width 34 height 17
type input "2"
click at [549, 92] on icon at bounding box center [548, 92] width 8 height 7
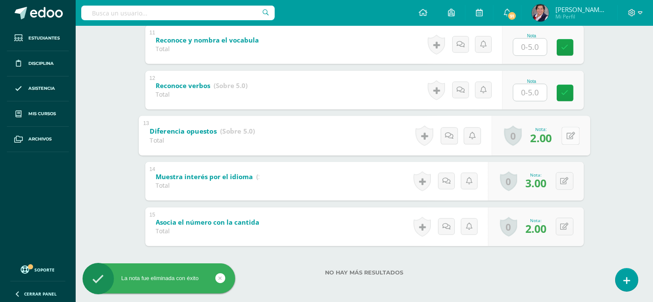
click at [568, 134] on icon at bounding box center [571, 135] width 9 height 7
click at [528, 135] on input "2.00" at bounding box center [512, 137] width 34 height 17
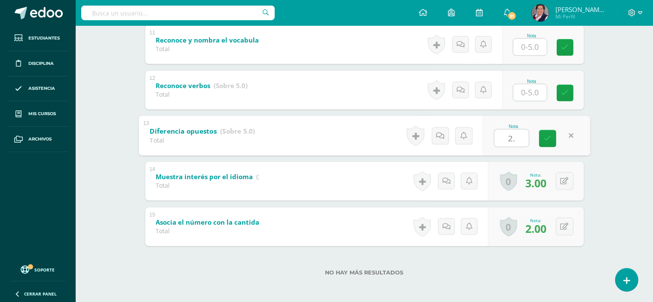
type input "2"
click at [551, 139] on link at bounding box center [547, 138] width 17 height 17
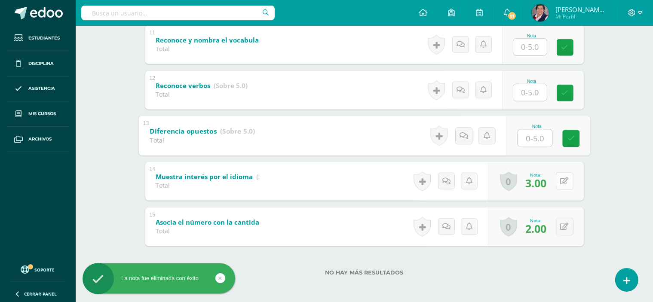
click at [568, 182] on icon at bounding box center [565, 181] width 8 height 7
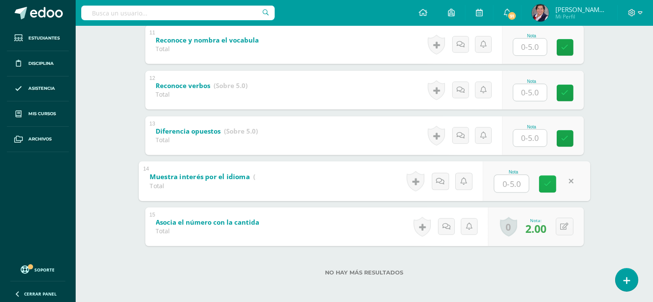
click at [543, 183] on link at bounding box center [547, 184] width 17 height 17
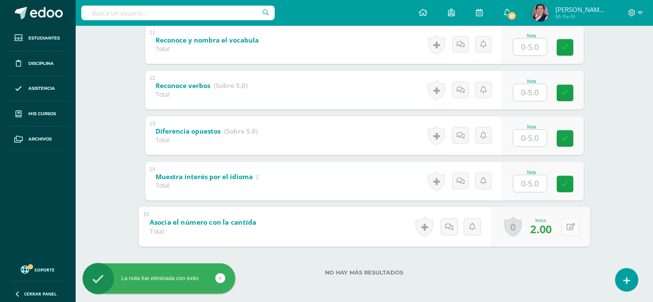
click at [563, 227] on button at bounding box center [571, 227] width 18 height 18
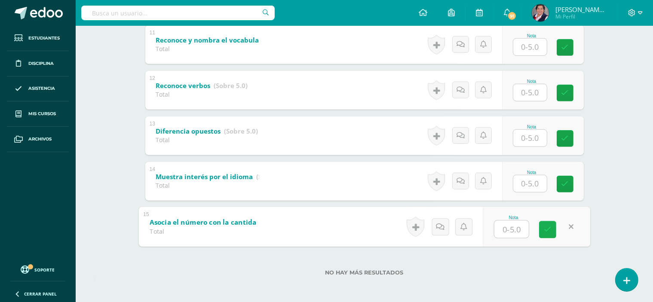
click at [545, 231] on icon at bounding box center [548, 229] width 8 height 7
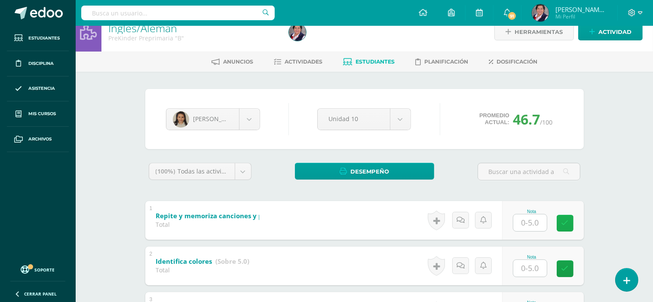
scroll to position [0, 0]
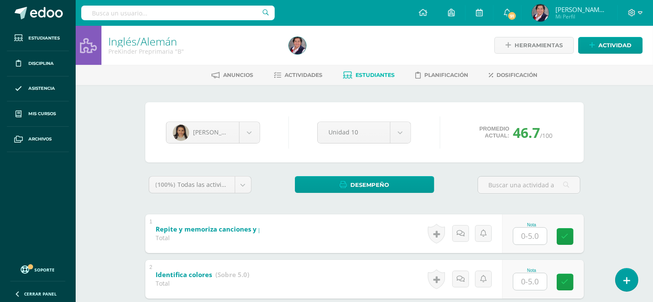
click at [554, 133] on div "Promedio actual: 46.7 /100" at bounding box center [516, 132] width 94 height 18
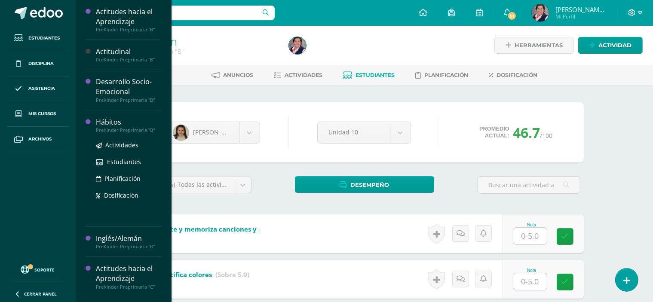
click at [110, 129] on div "PreKinder Preprimaria "B"" at bounding box center [128, 130] width 65 height 6
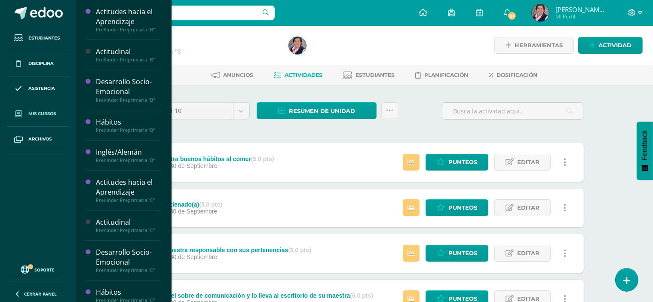
click at [36, 110] on link "Mis cursos" at bounding box center [38, 114] width 62 height 25
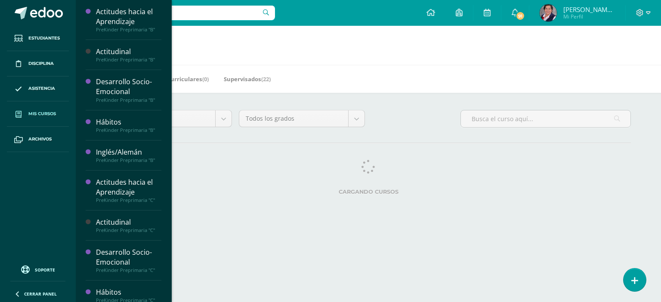
click at [50, 115] on span "Mis cursos" at bounding box center [42, 114] width 28 height 7
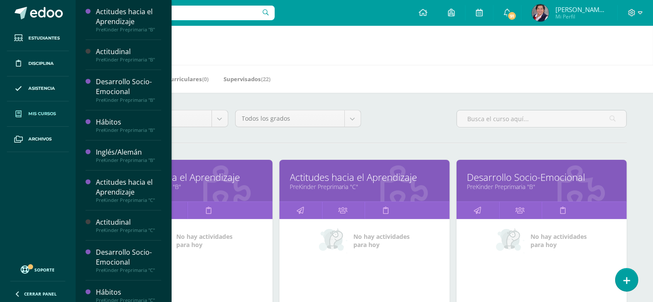
click at [50, 115] on span "Mis cursos" at bounding box center [42, 114] width 28 height 7
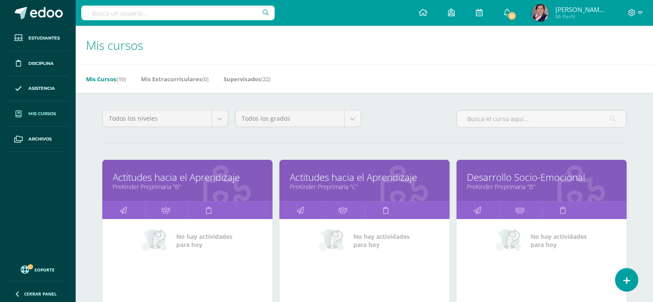
click at [50, 115] on span "Mis cursos" at bounding box center [42, 114] width 28 height 7
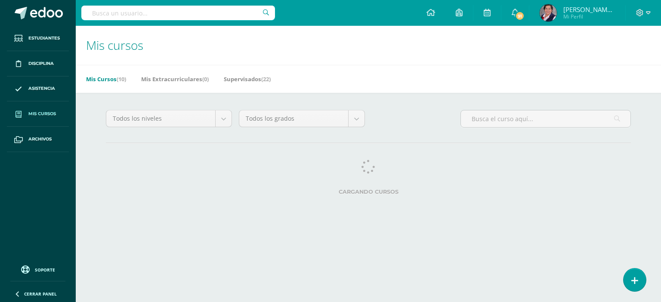
click at [117, 132] on div "Todos los niveles Todos los niveles [Template semestral] Nursery Tots Preprimar…" at bounding box center [168, 122] width 133 height 25
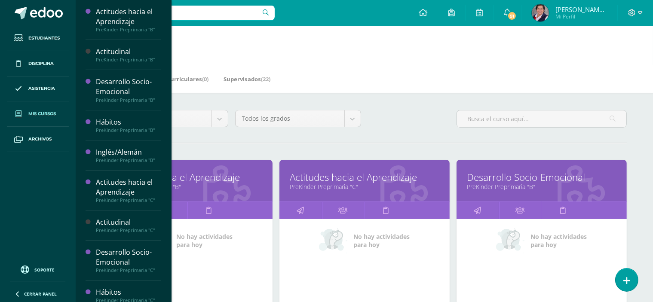
click at [47, 112] on span "Mis cursos" at bounding box center [42, 114] width 28 height 7
click at [42, 113] on span "Mis cursos" at bounding box center [42, 114] width 28 height 7
click at [36, 113] on span "Mis cursos" at bounding box center [42, 114] width 28 height 7
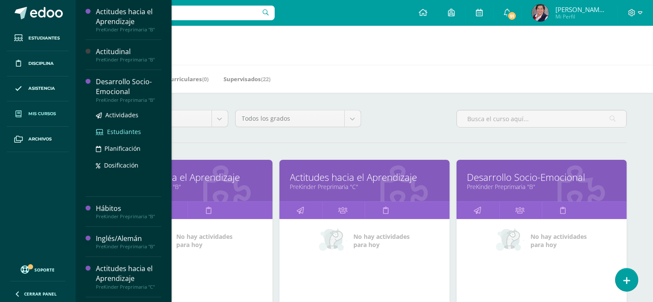
click at [113, 128] on span "Estudiantes" at bounding box center [124, 132] width 34 height 8
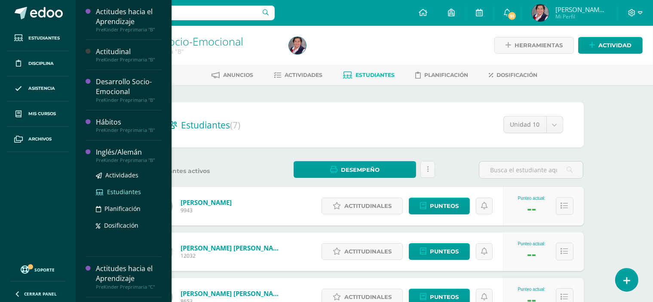
click at [124, 189] on span "Estudiantes" at bounding box center [124, 192] width 34 height 8
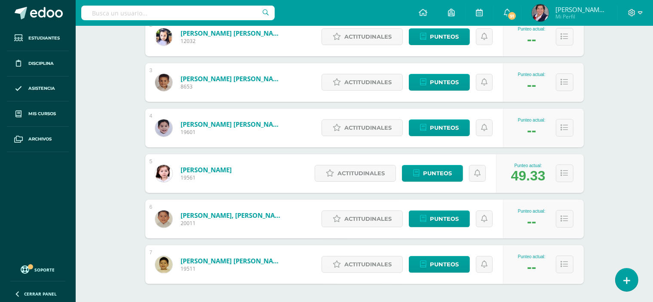
scroll to position [254, 0]
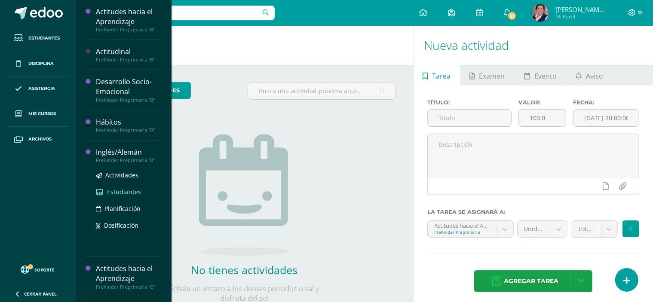
click at [115, 193] on span "Estudiantes" at bounding box center [124, 192] width 34 height 8
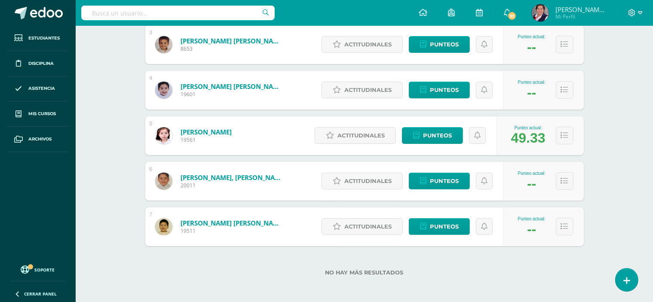
scroll to position [225, 0]
